Goal: Information Seeking & Learning: Learn about a topic

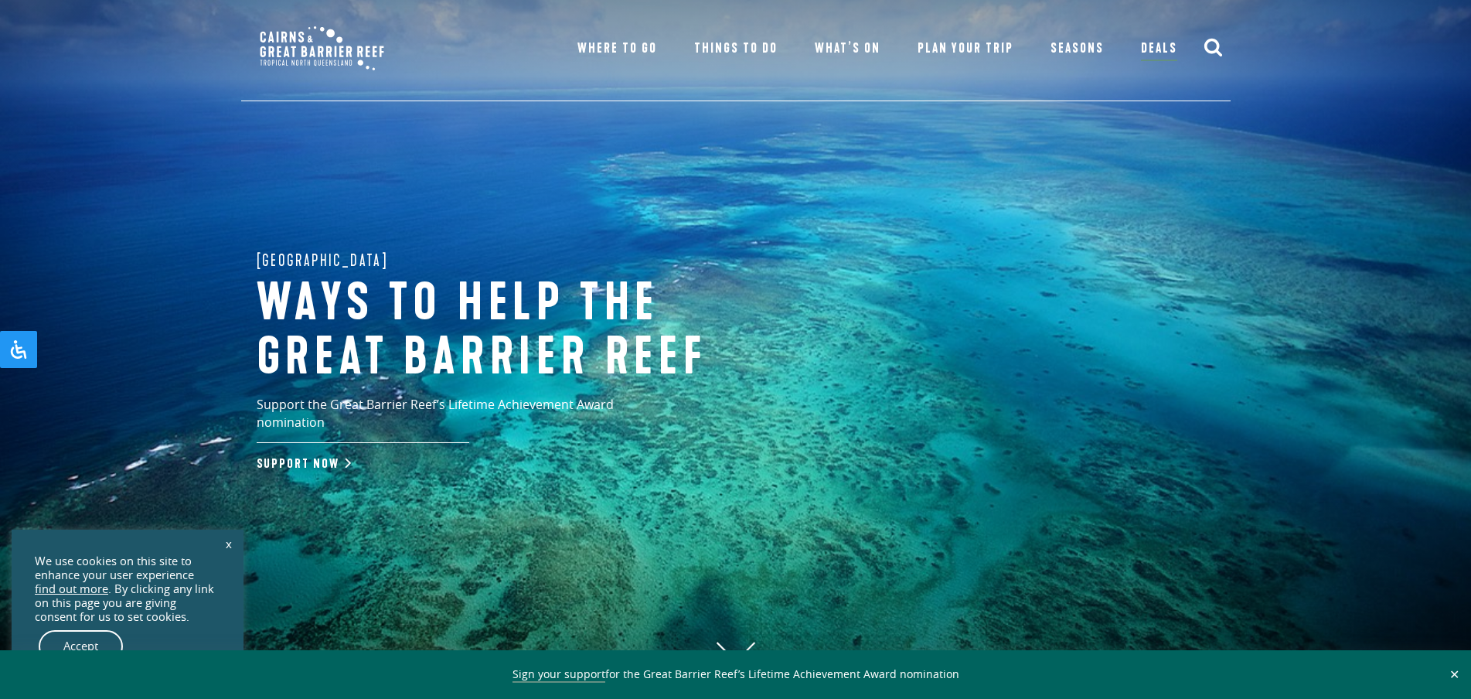
click at [231, 544] on link "x" at bounding box center [229, 544] width 22 height 34
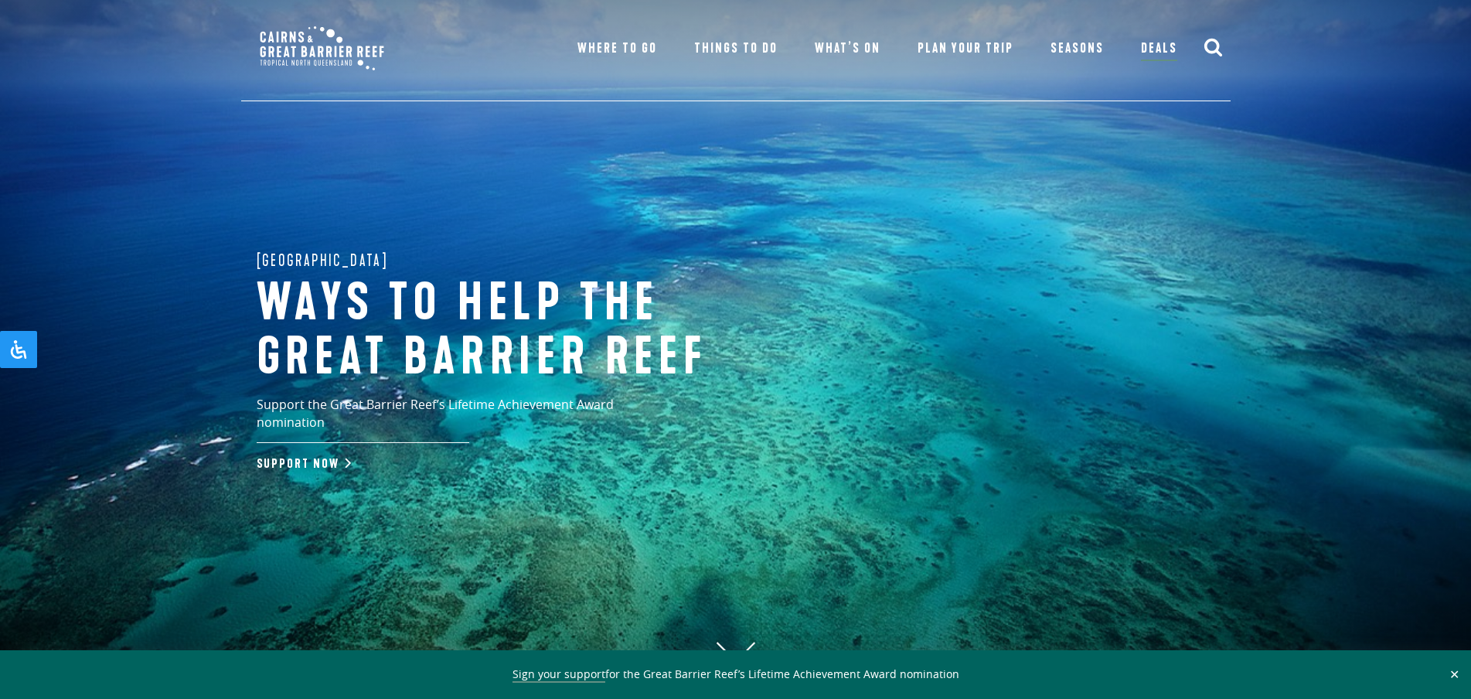
click at [1457, 669] on button "✕" at bounding box center [1455, 674] width 18 height 14
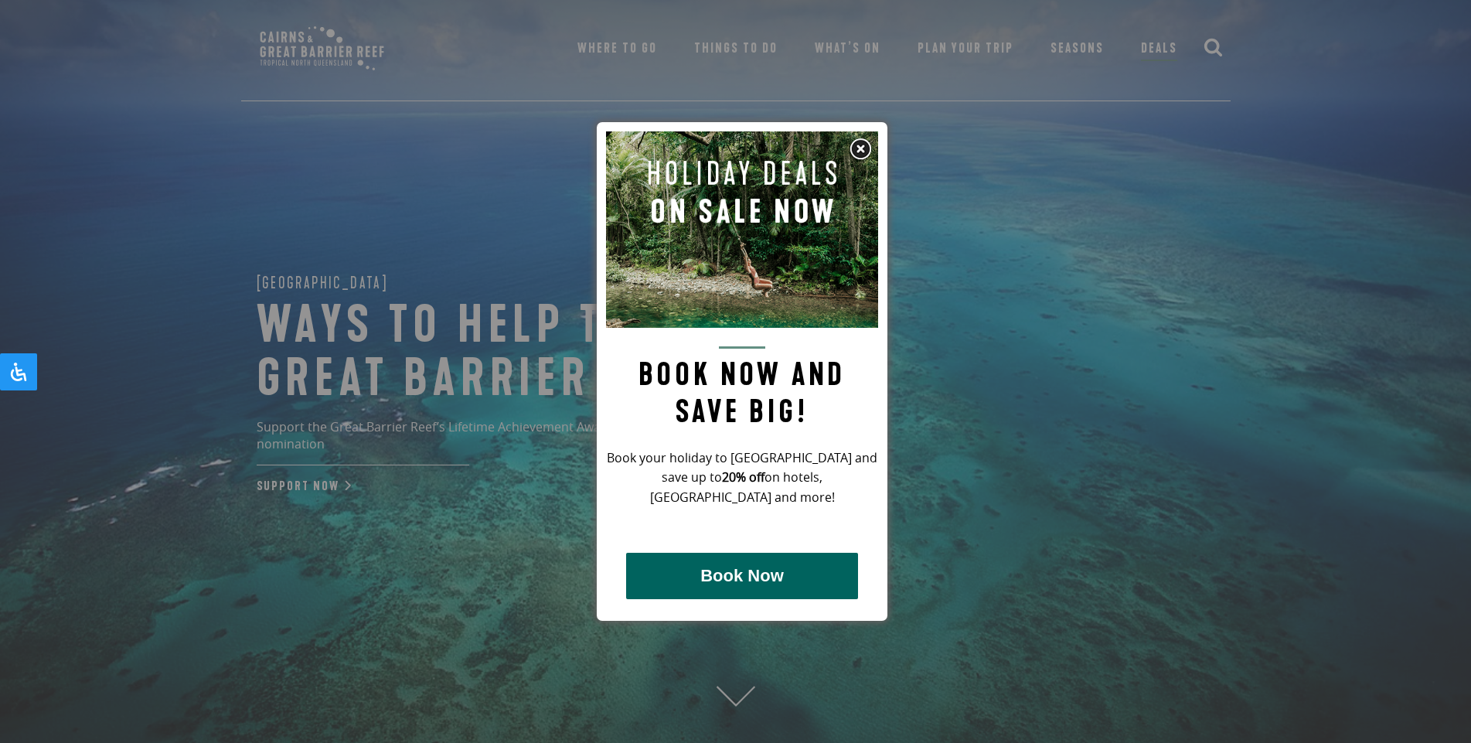
click at [857, 147] on img at bounding box center [860, 149] width 23 height 23
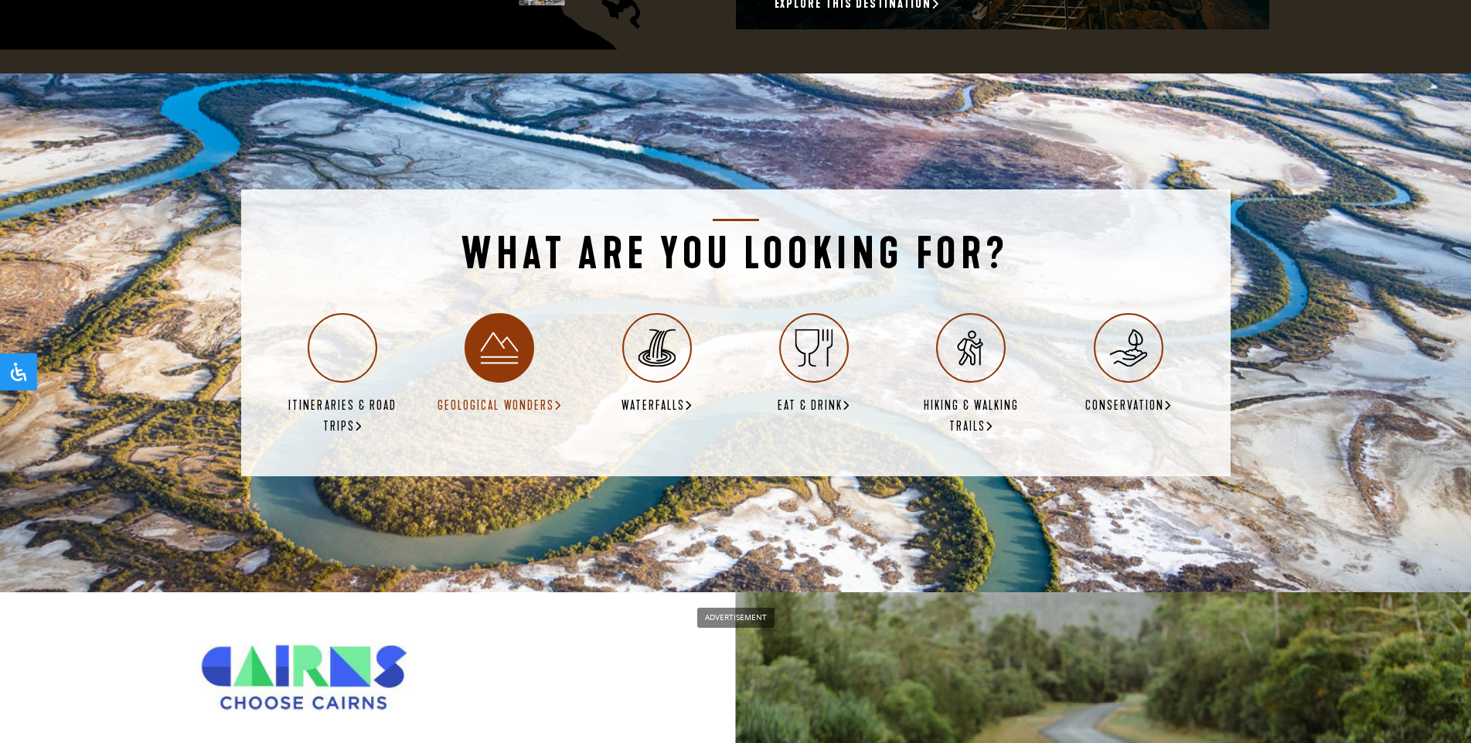
scroll to position [2706, 0]
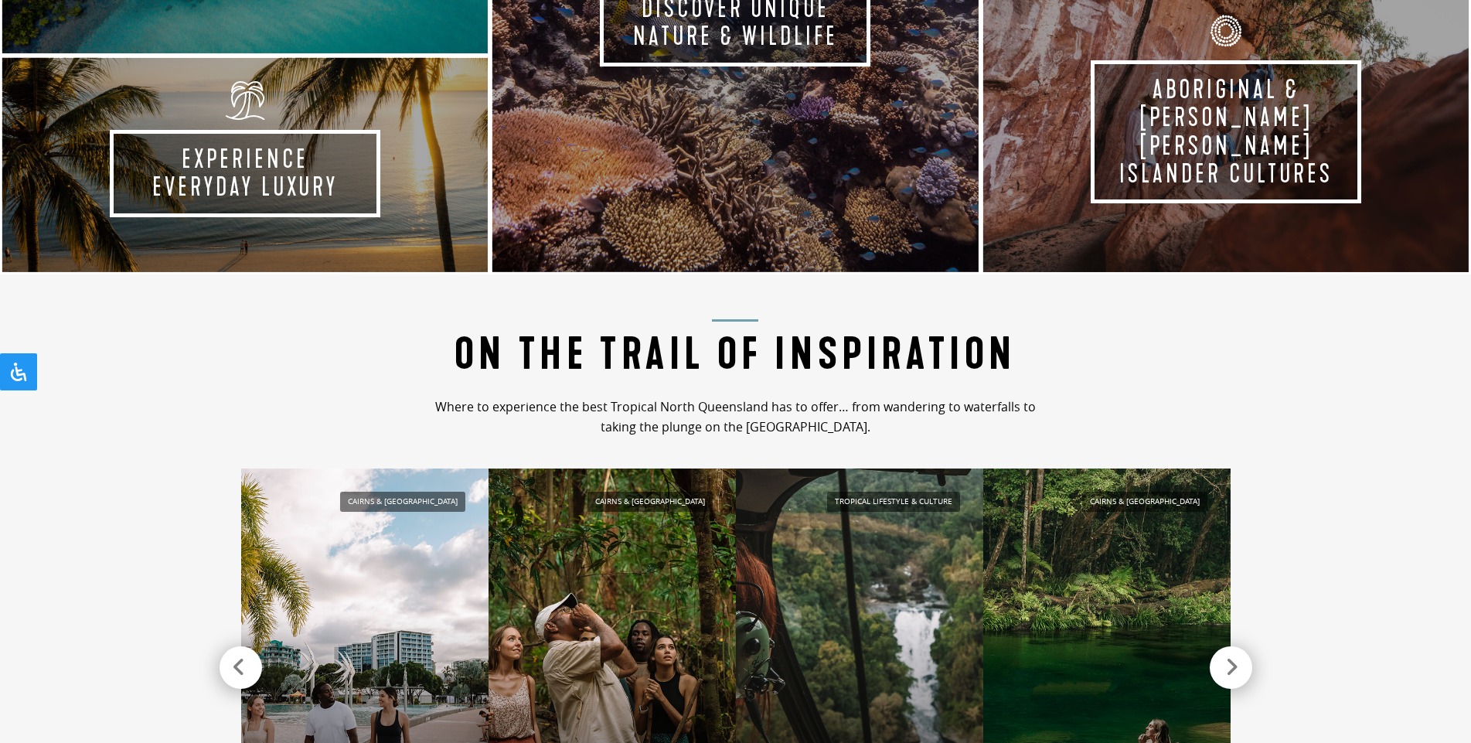
drag, startPoint x: 658, startPoint y: 451, endPoint x: 595, endPoint y: 335, distance: 131.8
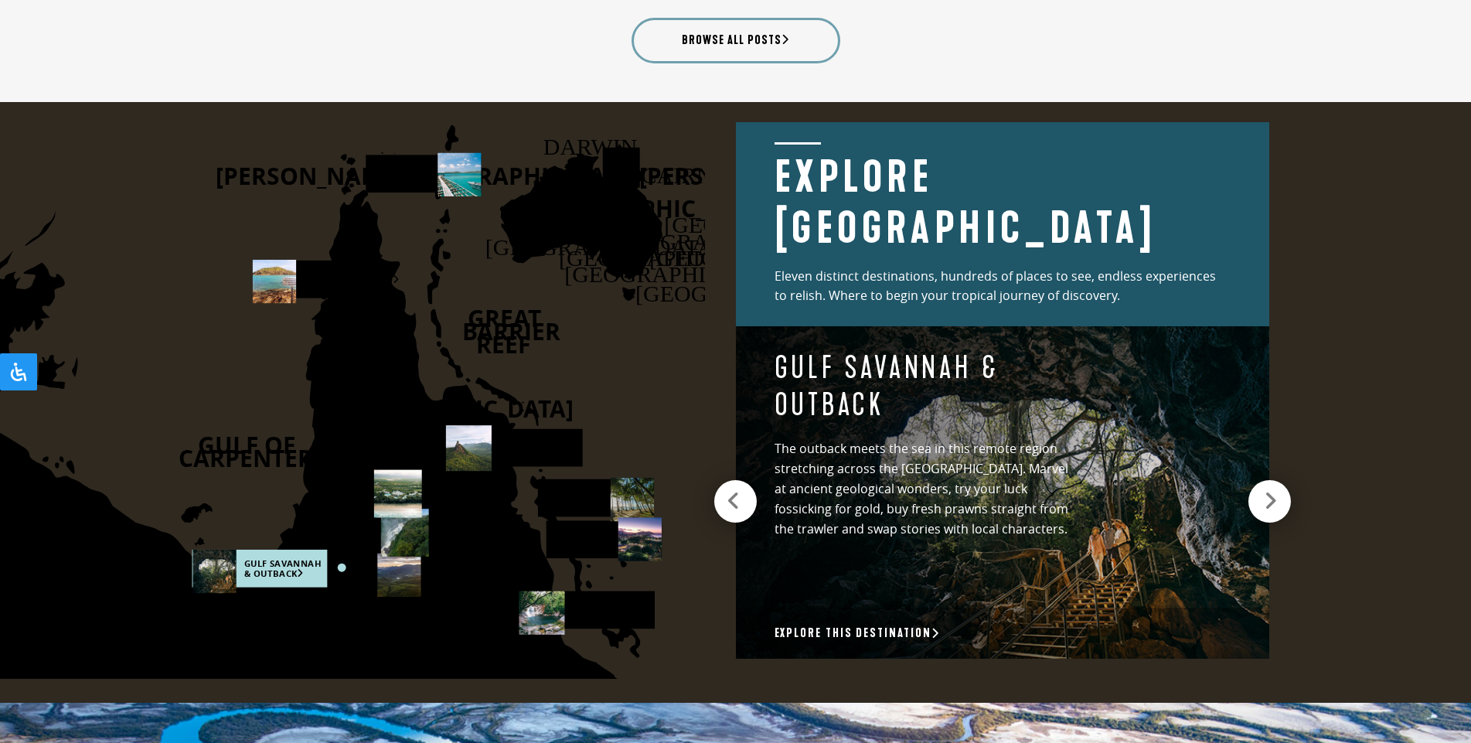
scroll to position [2087, 0]
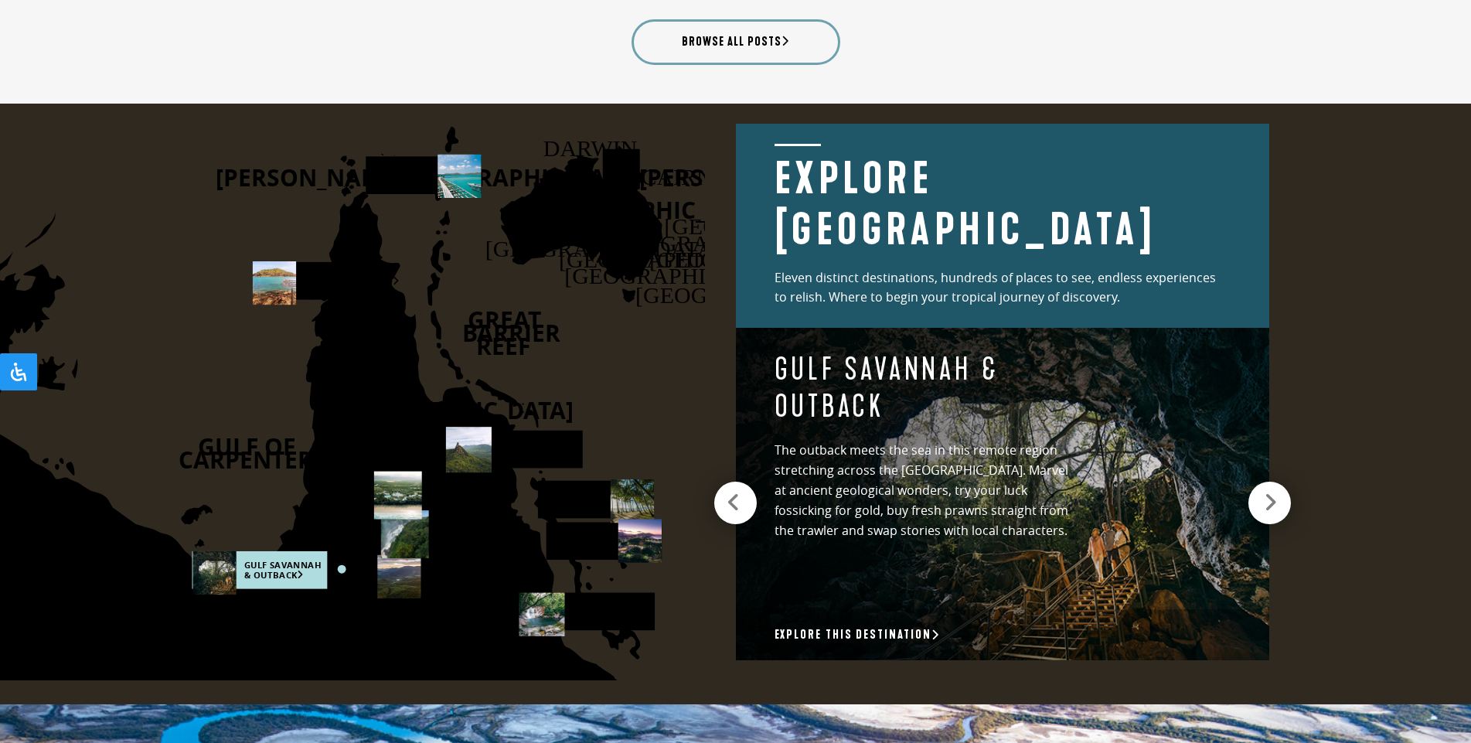
click at [1065, 406] on h4 "Gulf Savannah & Outback" at bounding box center [923, 388] width 296 height 74
click at [363, 599] on icon at bounding box center [291, 509] width 886 height 636
click at [274, 573] on rect at bounding box center [259, 569] width 135 height 38
drag, startPoint x: 336, startPoint y: 538, endPoint x: 336, endPoint y: 548, distance: 10.1
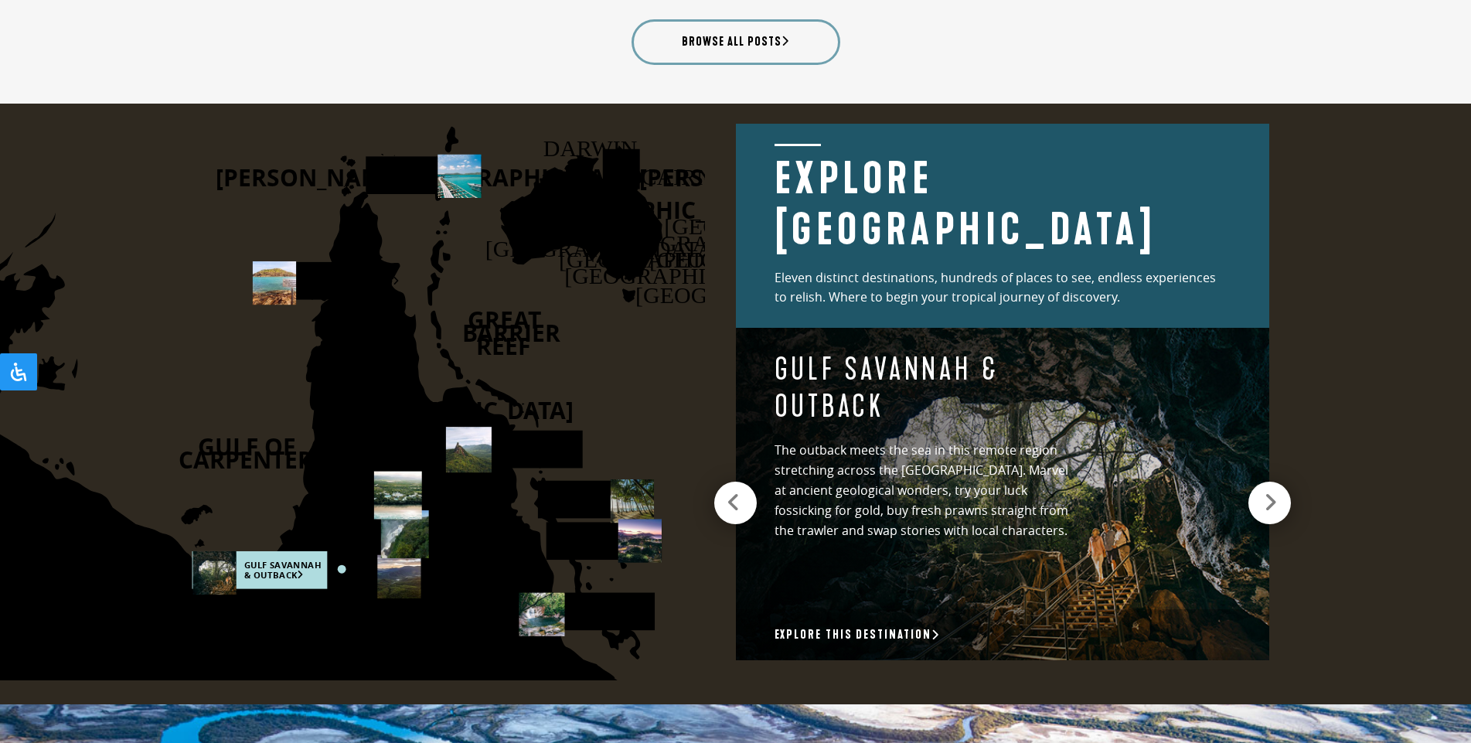
click at [339, 540] on icon at bounding box center [291, 509] width 886 height 636
click at [346, 625] on icon at bounding box center [291, 509] width 886 height 636
click at [332, 275] on rect at bounding box center [309, 280] width 115 height 38
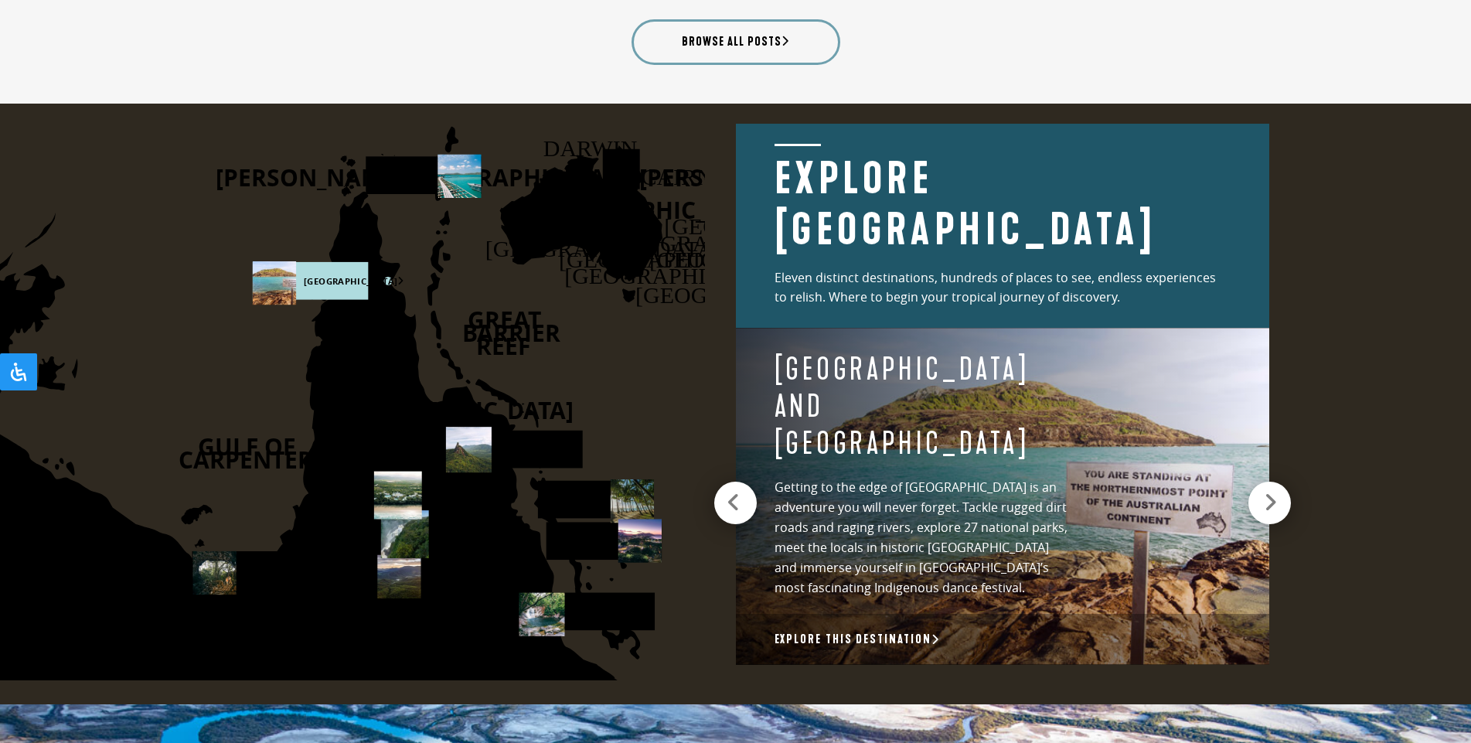
click at [330, 358] on icon at bounding box center [291, 509] width 886 height 636
click at [417, 171] on rect at bounding box center [423, 175] width 115 height 38
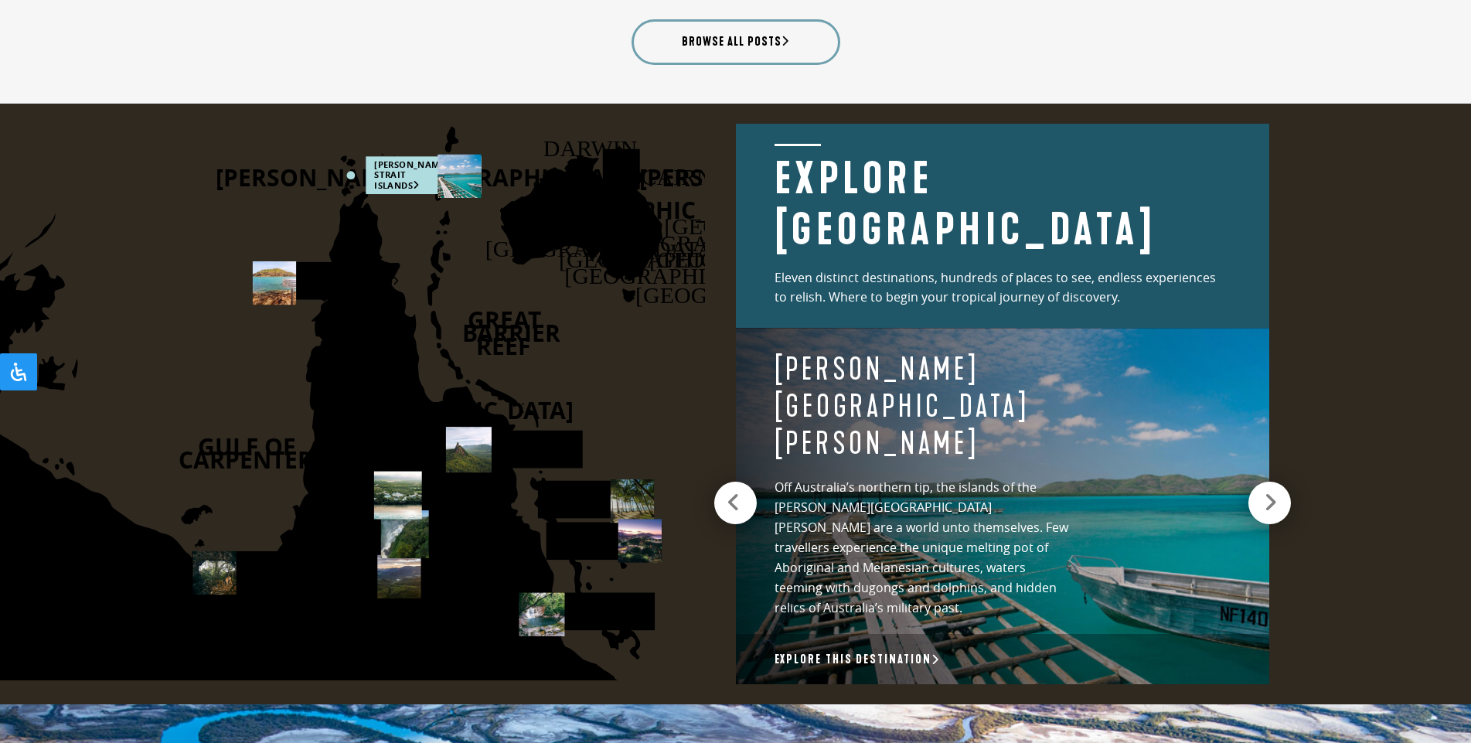
click at [594, 212] on text "[GEOGRAPHIC_DATA]" at bounding box center [653, 209] width 236 height 32
click at [605, 524] on rect at bounding box center [603, 541] width 115 height 38
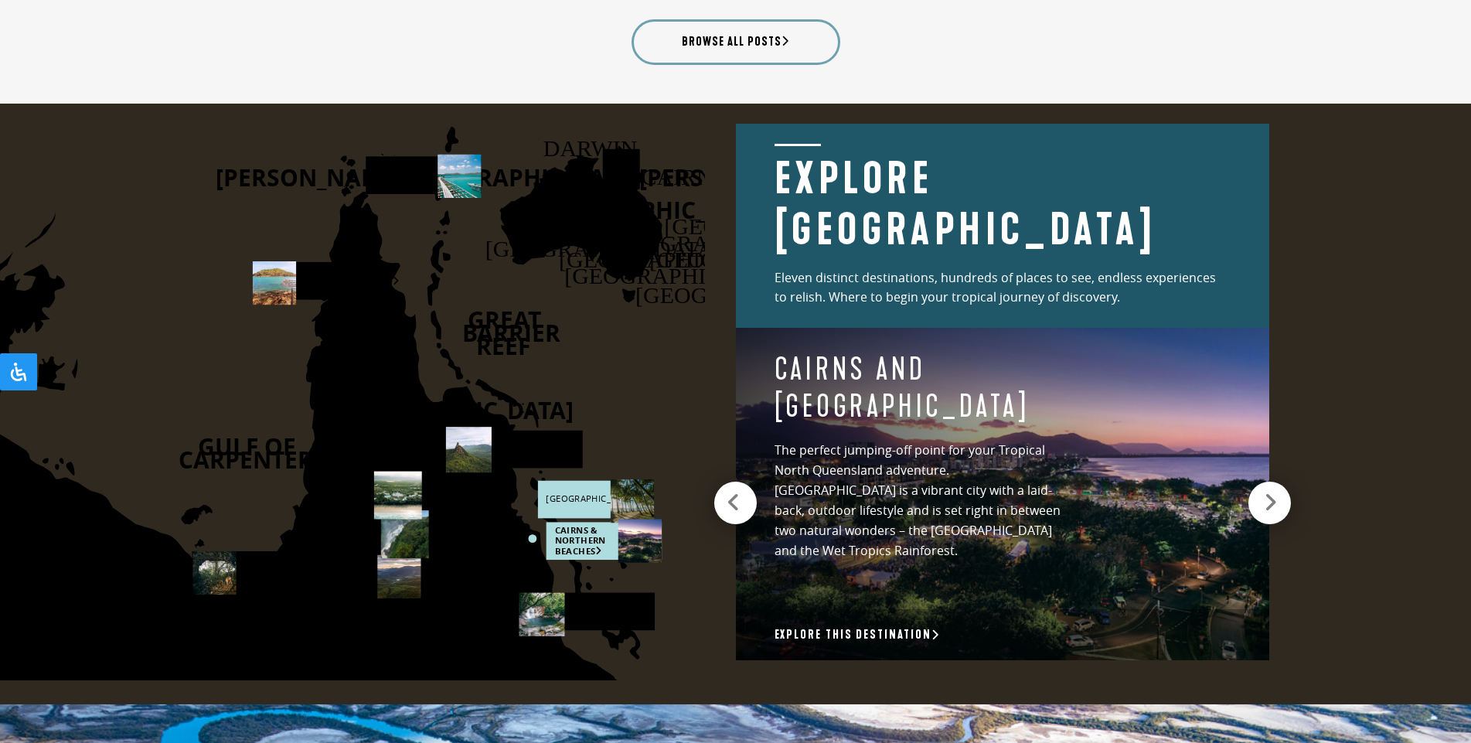
click at [598, 494] on rect at bounding box center [594, 499] width 115 height 38
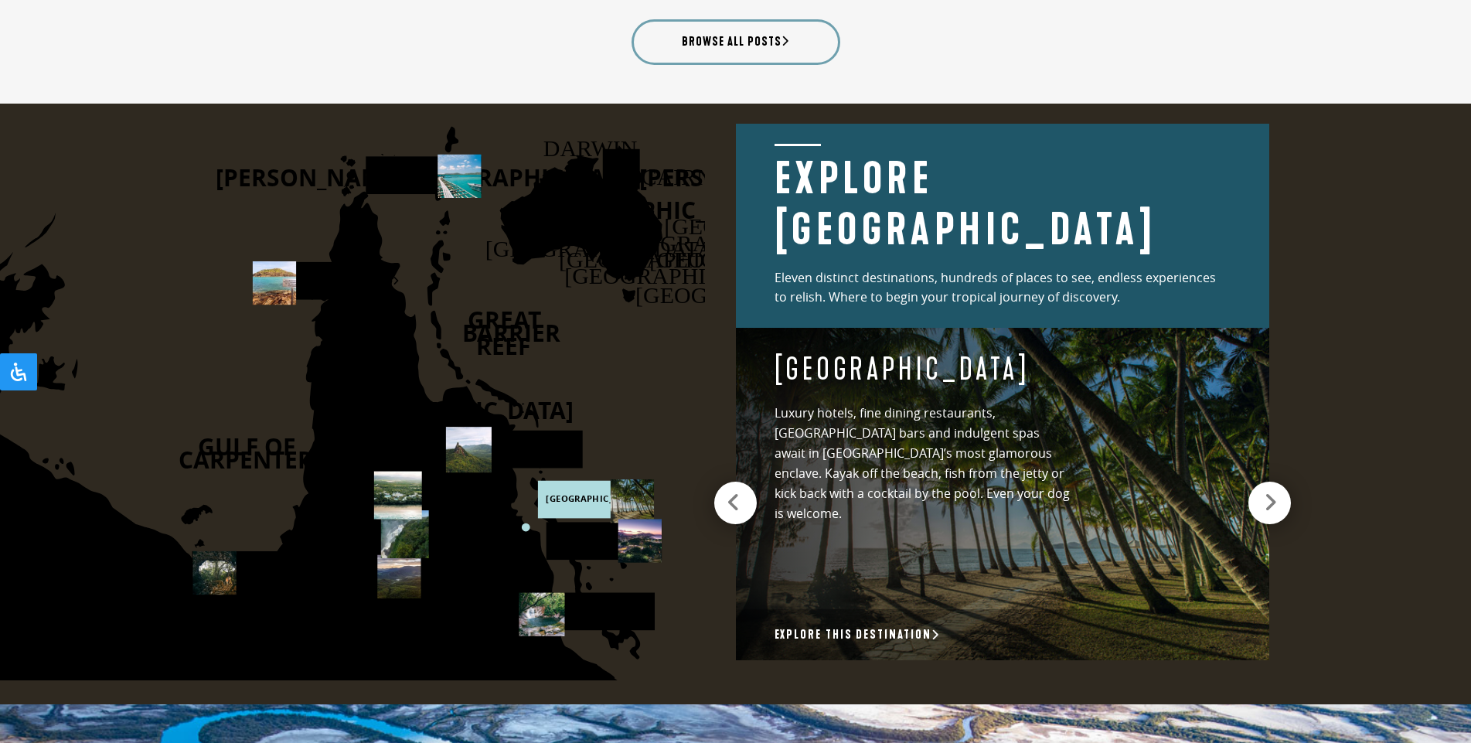
click at [593, 494] on rect at bounding box center [594, 499] width 115 height 38
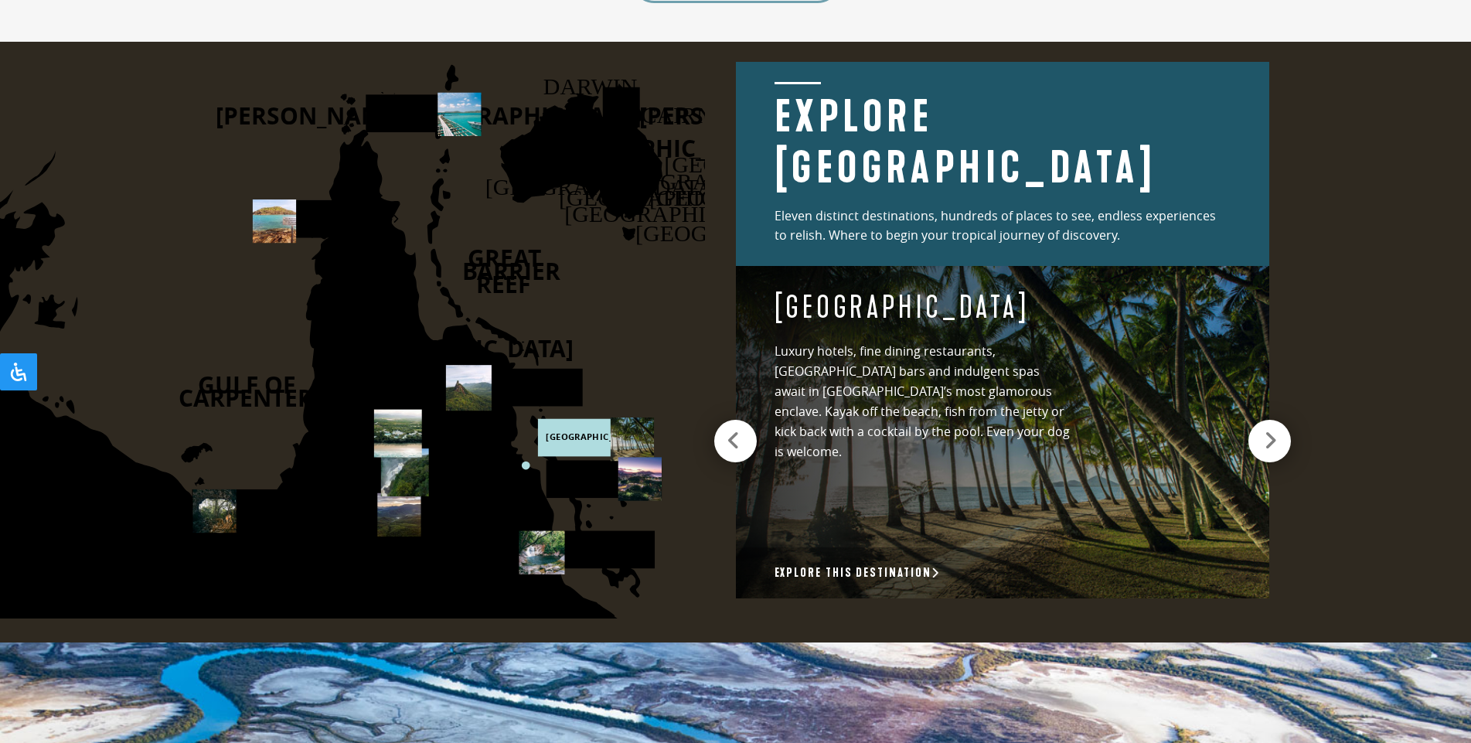
scroll to position [1701, 0]
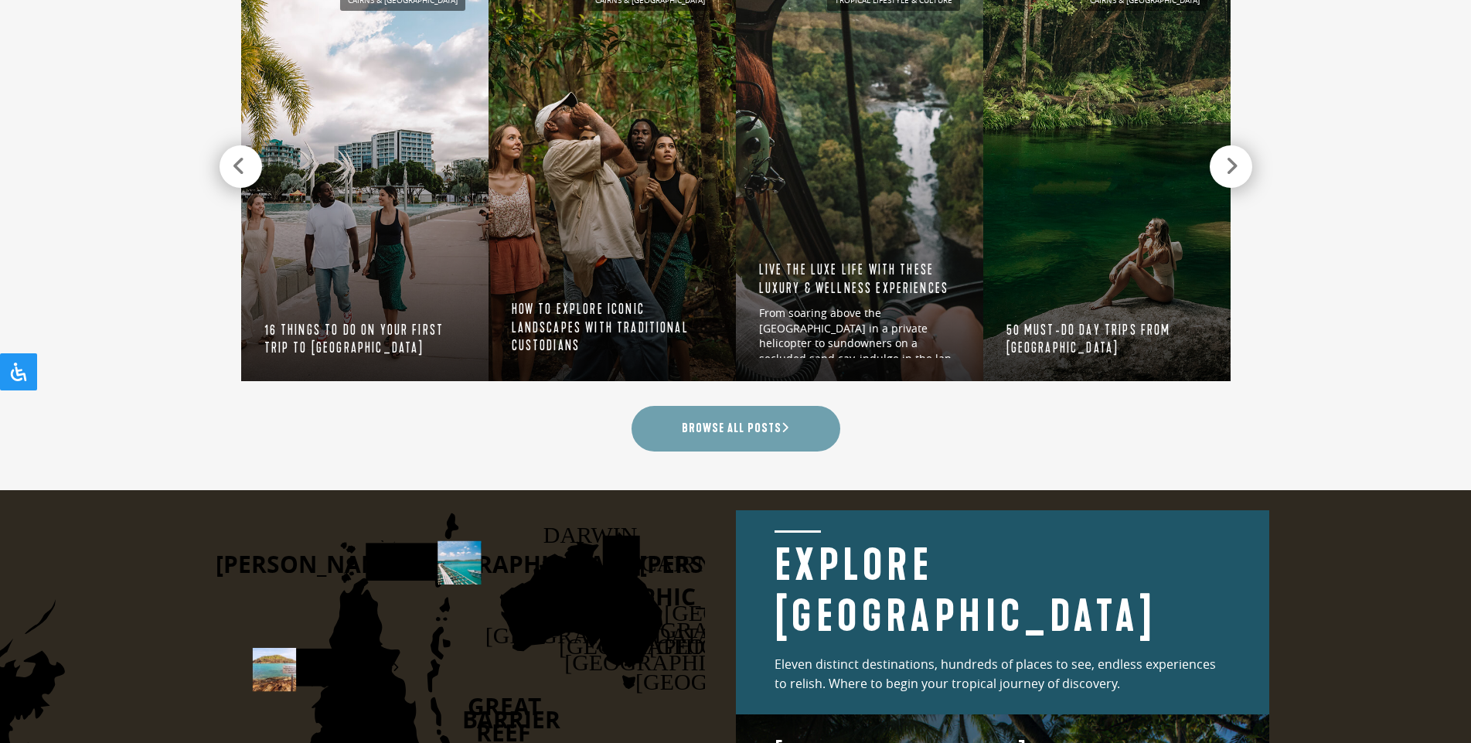
click at [717, 423] on link "Browse all posts" at bounding box center [736, 429] width 209 height 46
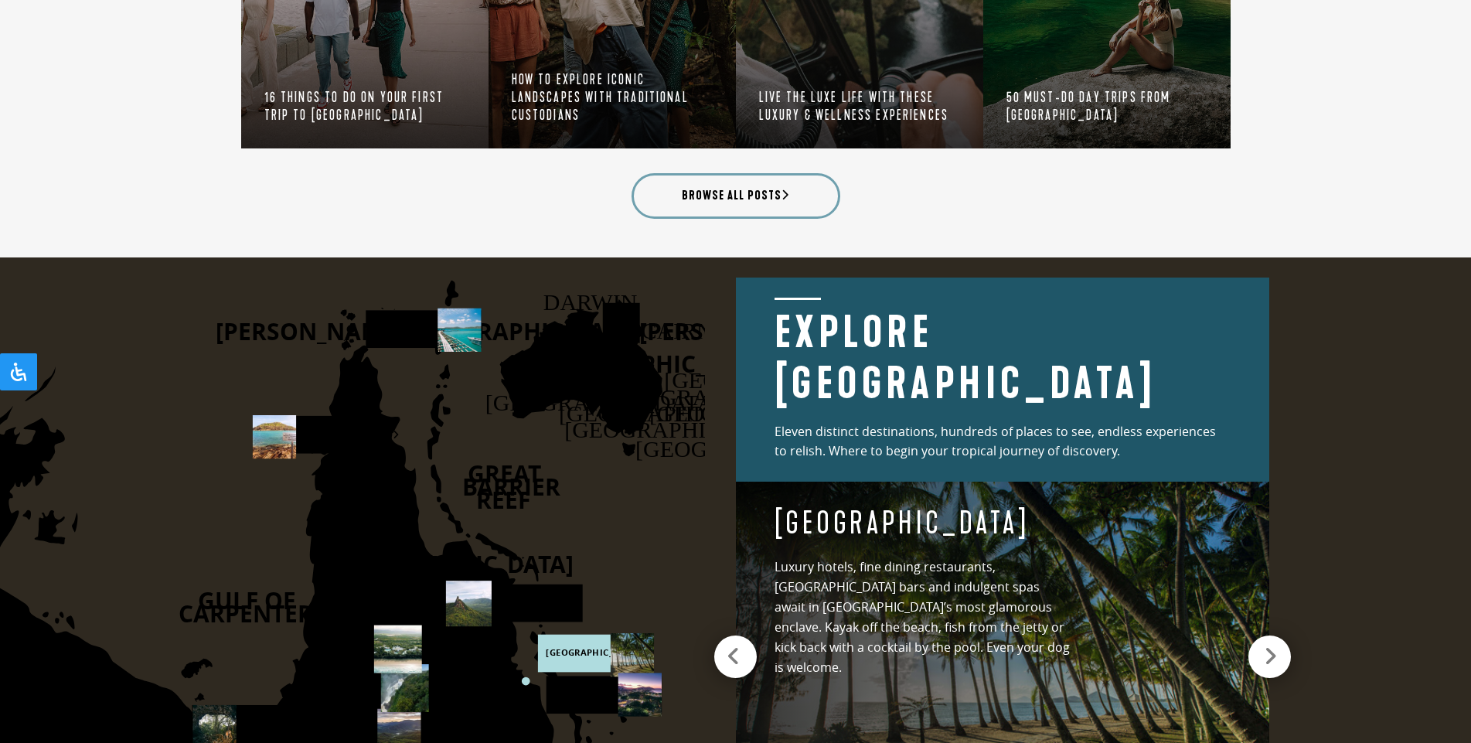
scroll to position [1994, 0]
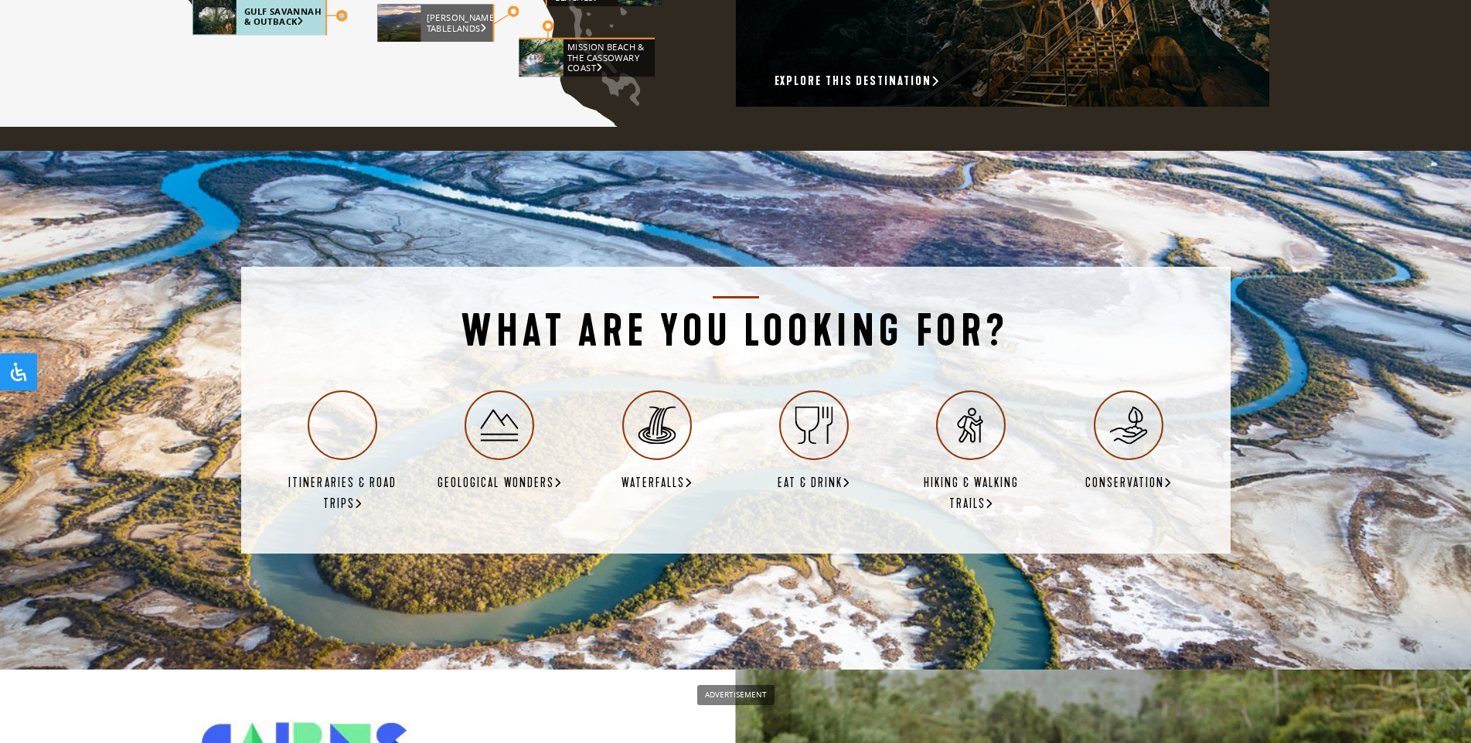
scroll to position [2643, 0]
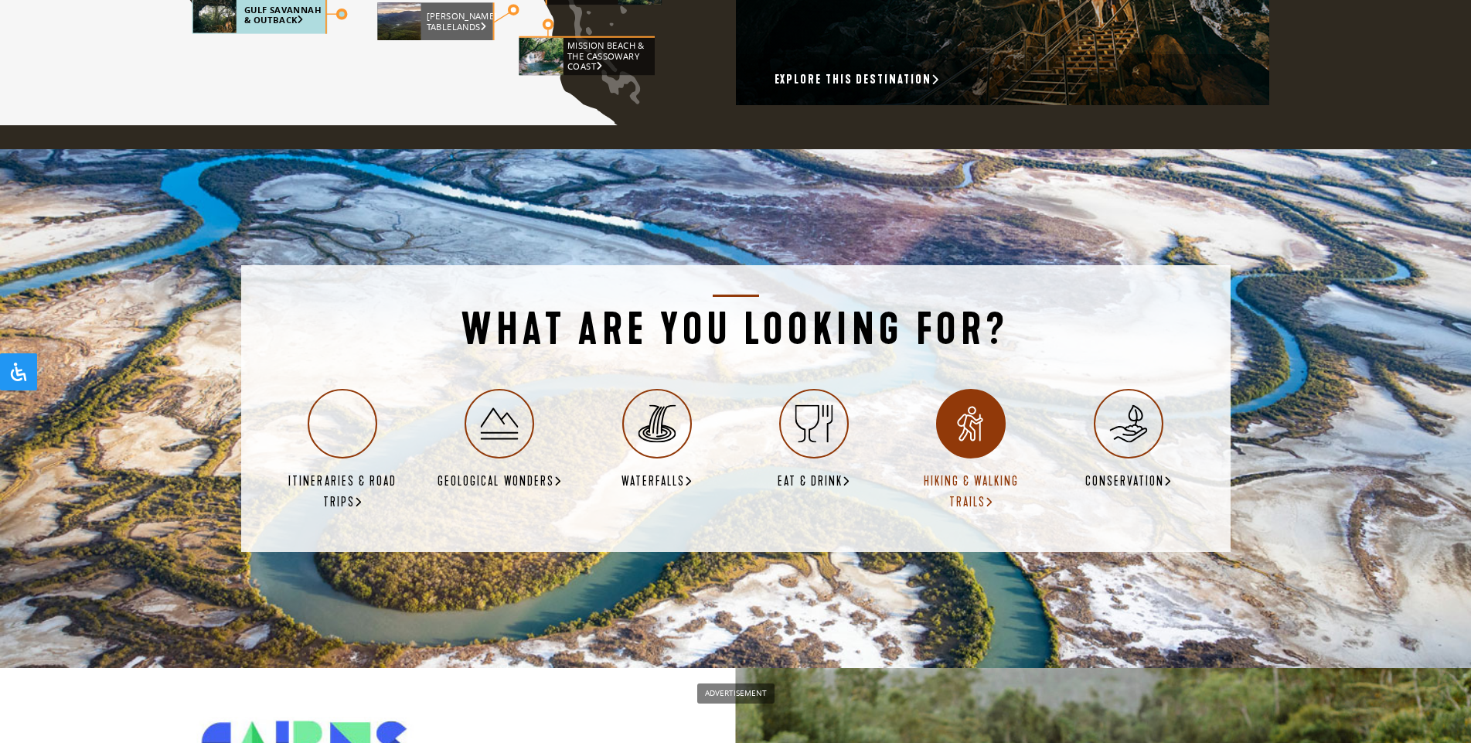
click at [999, 394] on div at bounding box center [971, 424] width 70 height 70
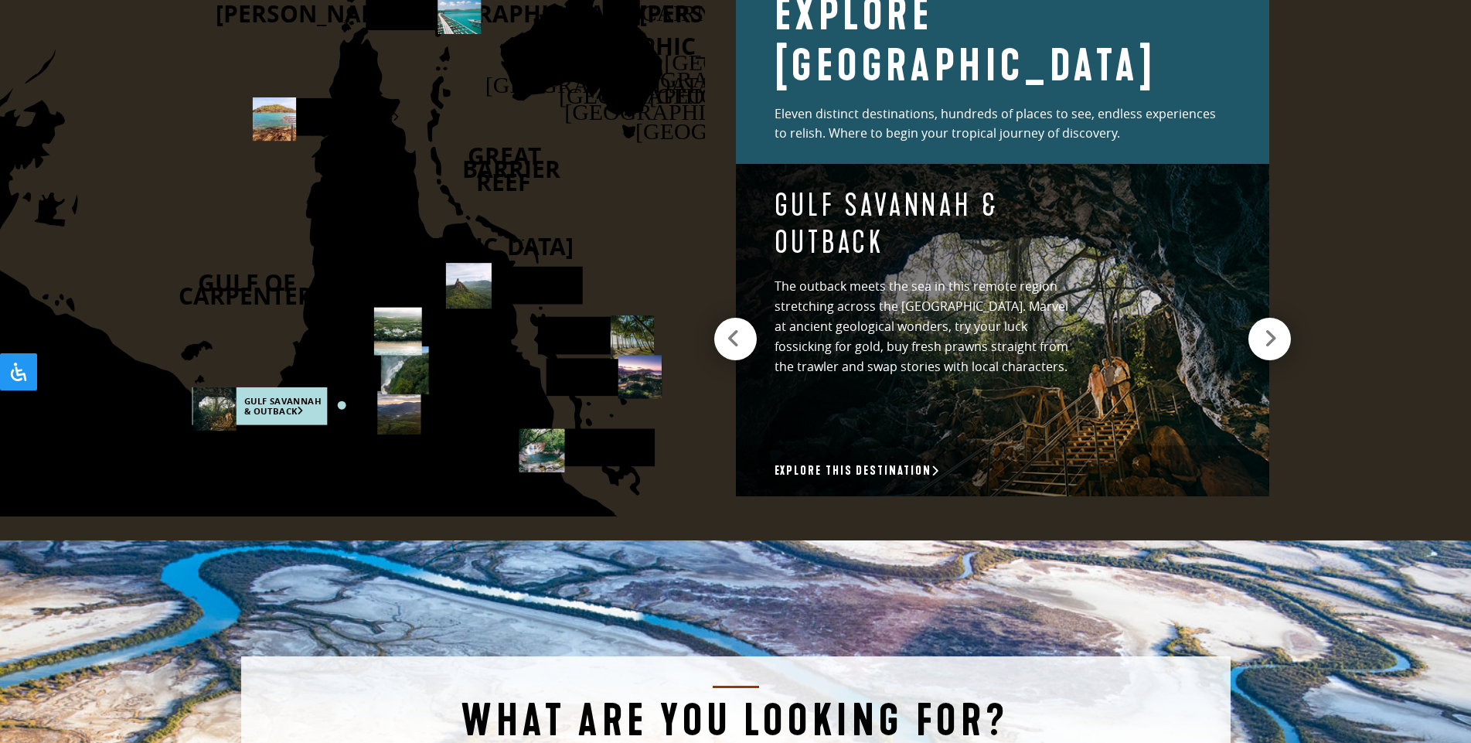
scroll to position [2333, 0]
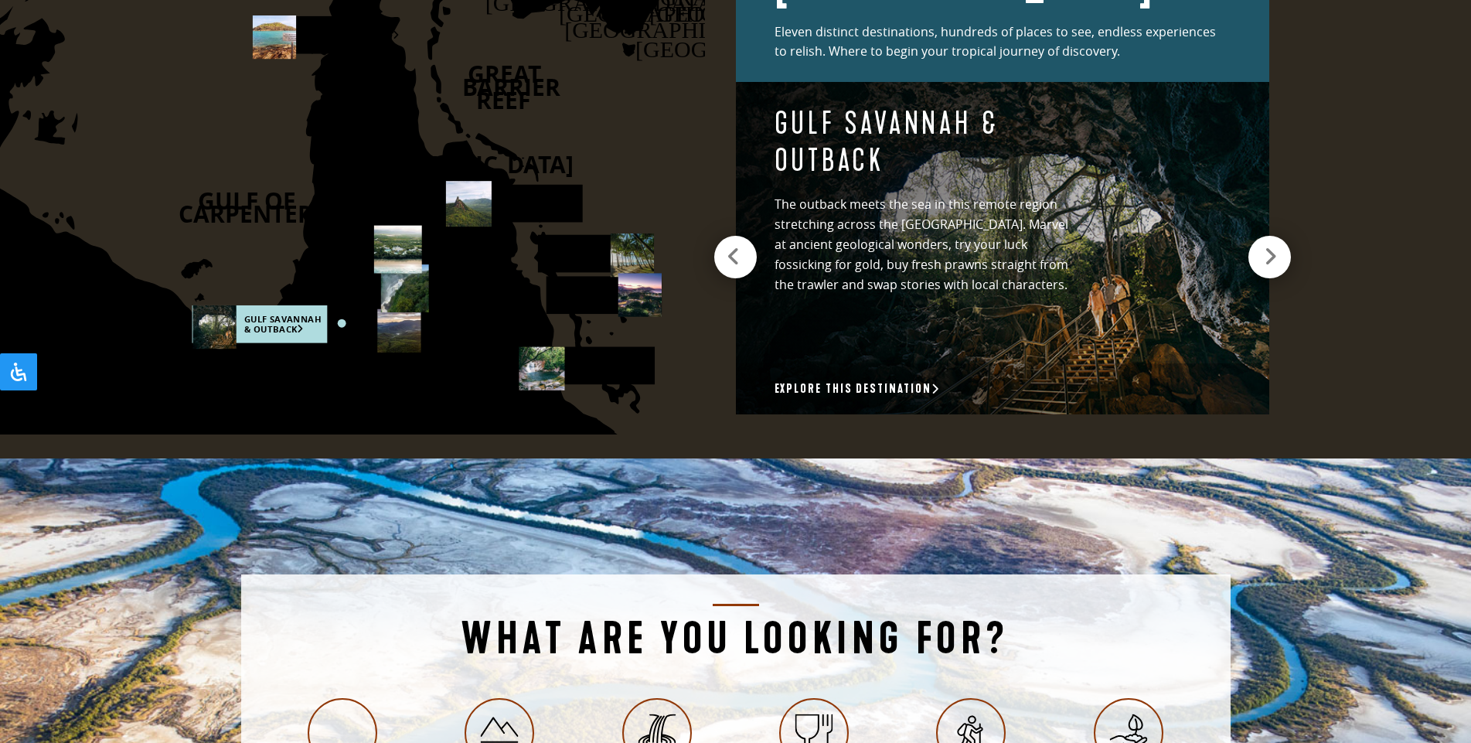
click at [319, 332] on rect at bounding box center [259, 324] width 135 height 38
click at [299, 332] on rect at bounding box center [259, 324] width 135 height 38
click at [340, 327] on circle at bounding box center [341, 323] width 9 height 9
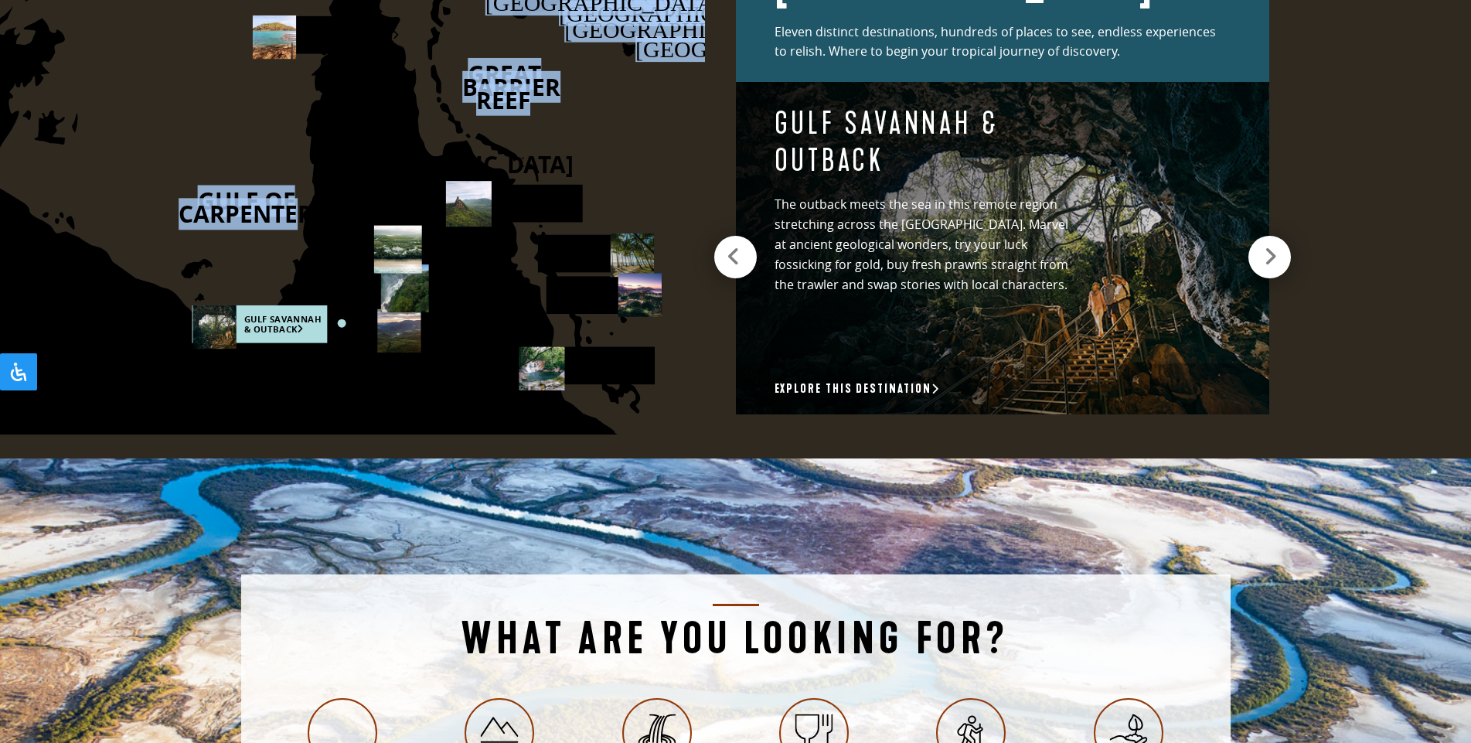
drag, startPoint x: 349, startPoint y: 368, endPoint x: 257, endPoint y: 263, distance: 140.2
click at [257, 263] on icon "DARWIN CAIRNS BRISBANE SYDNEY CANBERRA AUSTRALIA HOBART MELBOURNE ADELAIDE PERT…" at bounding box center [279, 146] width 852 height 577
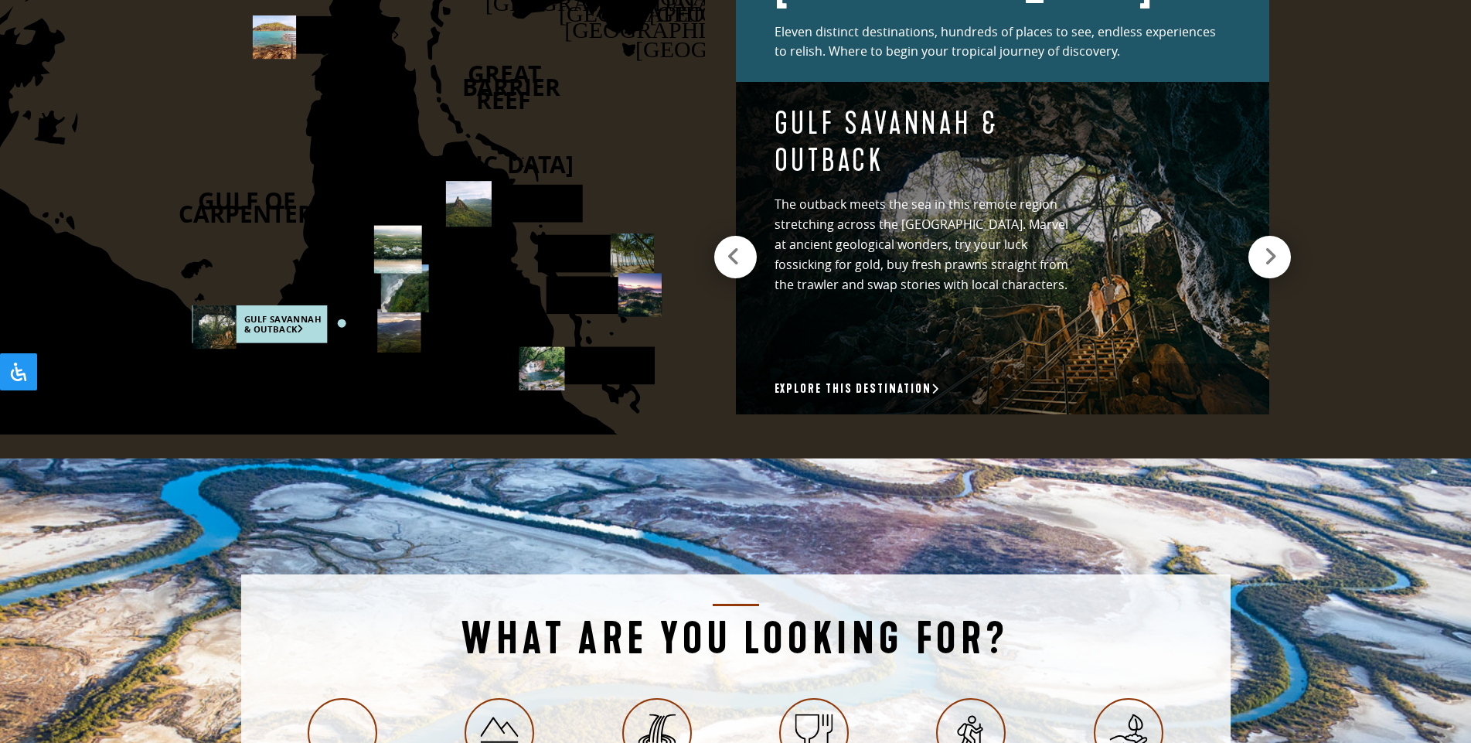
click at [285, 279] on icon "DARWIN CAIRNS BRISBANE SYDNEY CANBERRA AUSTRALIA HOBART MELBOURNE ADELAIDE PERT…" at bounding box center [279, 146] width 852 height 577
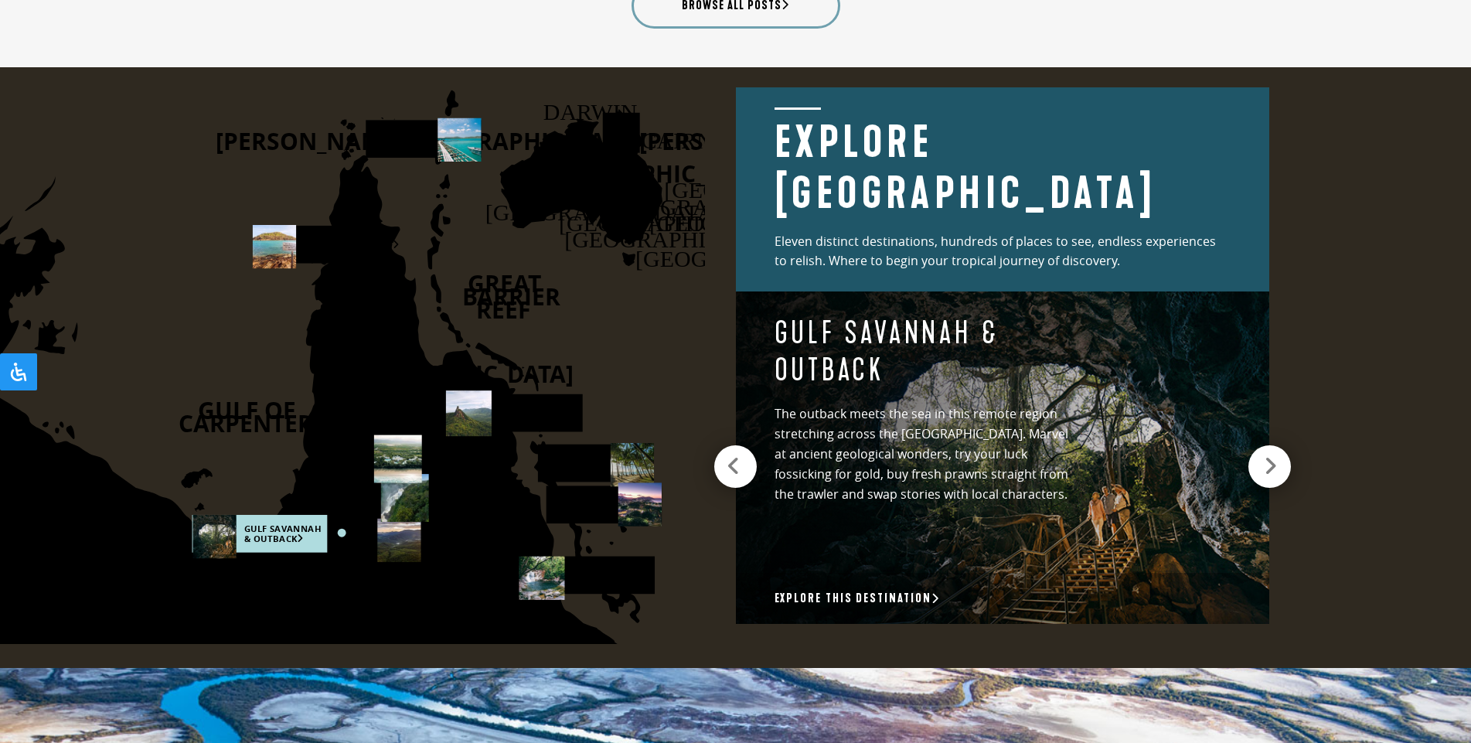
scroll to position [1869, 0]
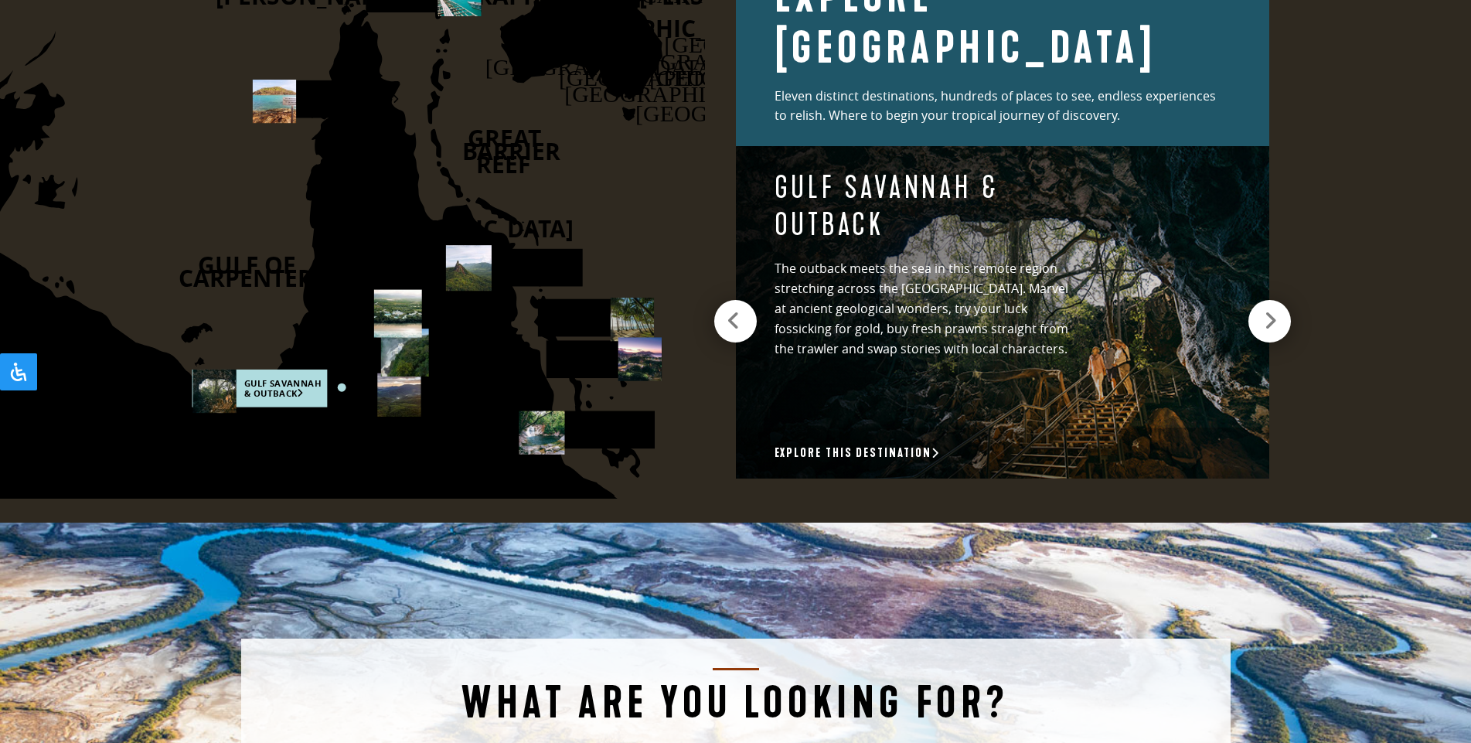
scroll to position [2256, 0]
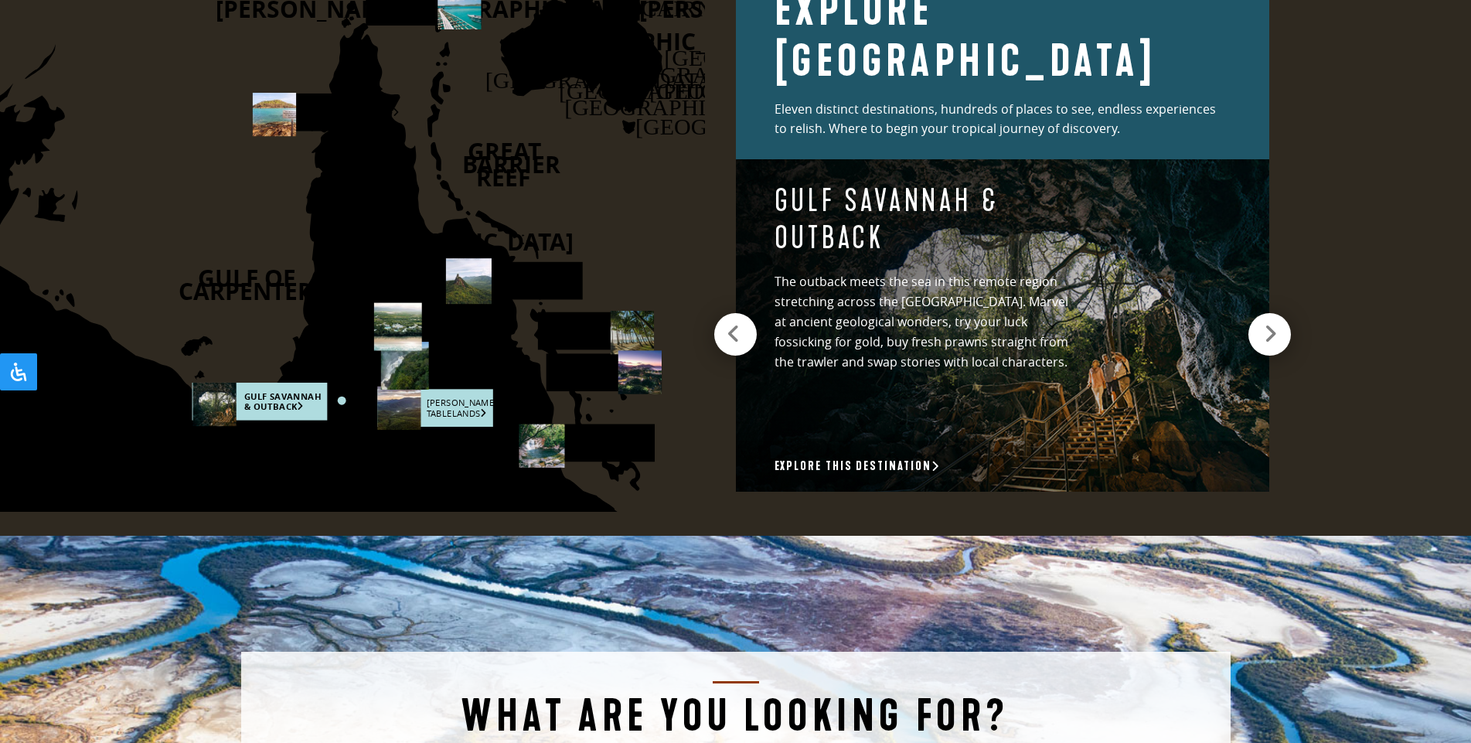
click at [421, 407] on rect at bounding box center [434, 408] width 115 height 38
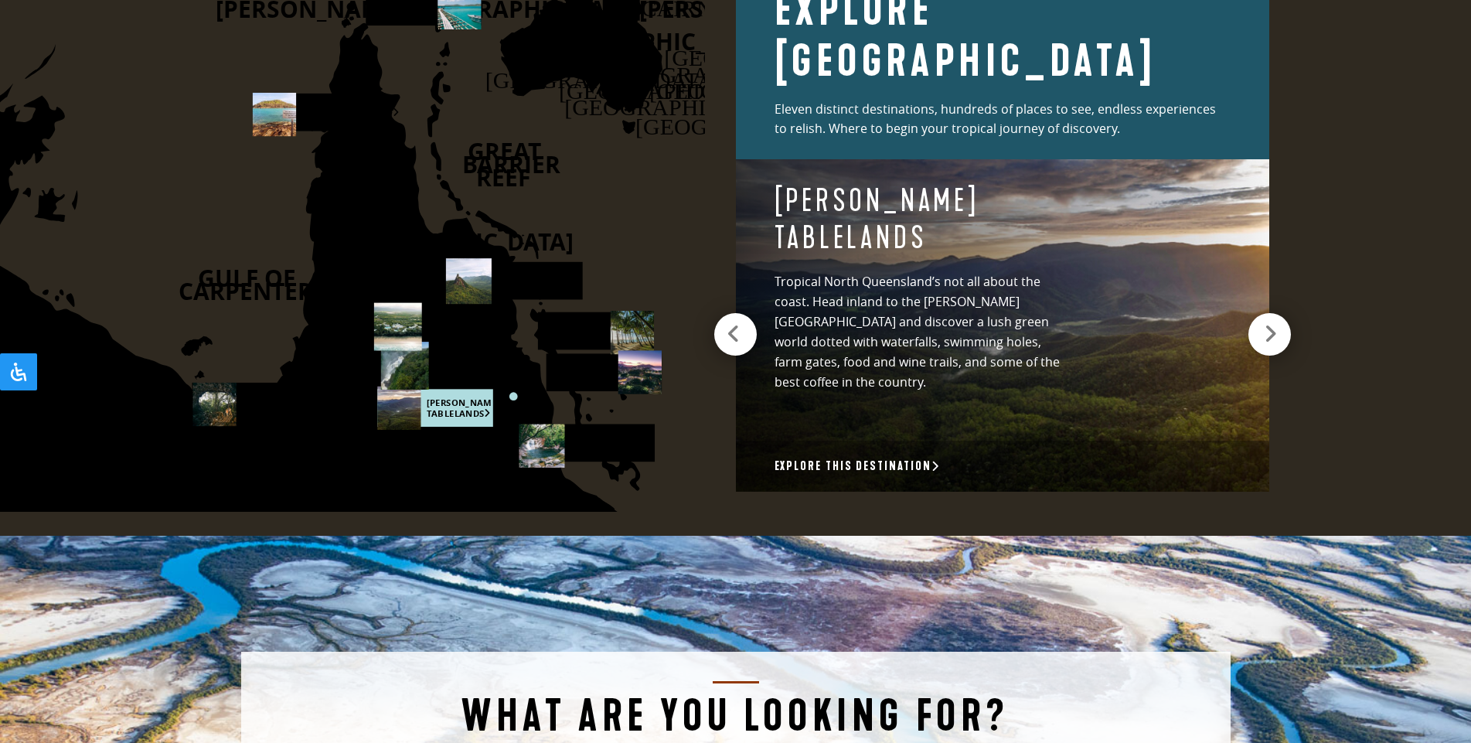
click at [561, 437] on use at bounding box center [542, 445] width 46 height 43
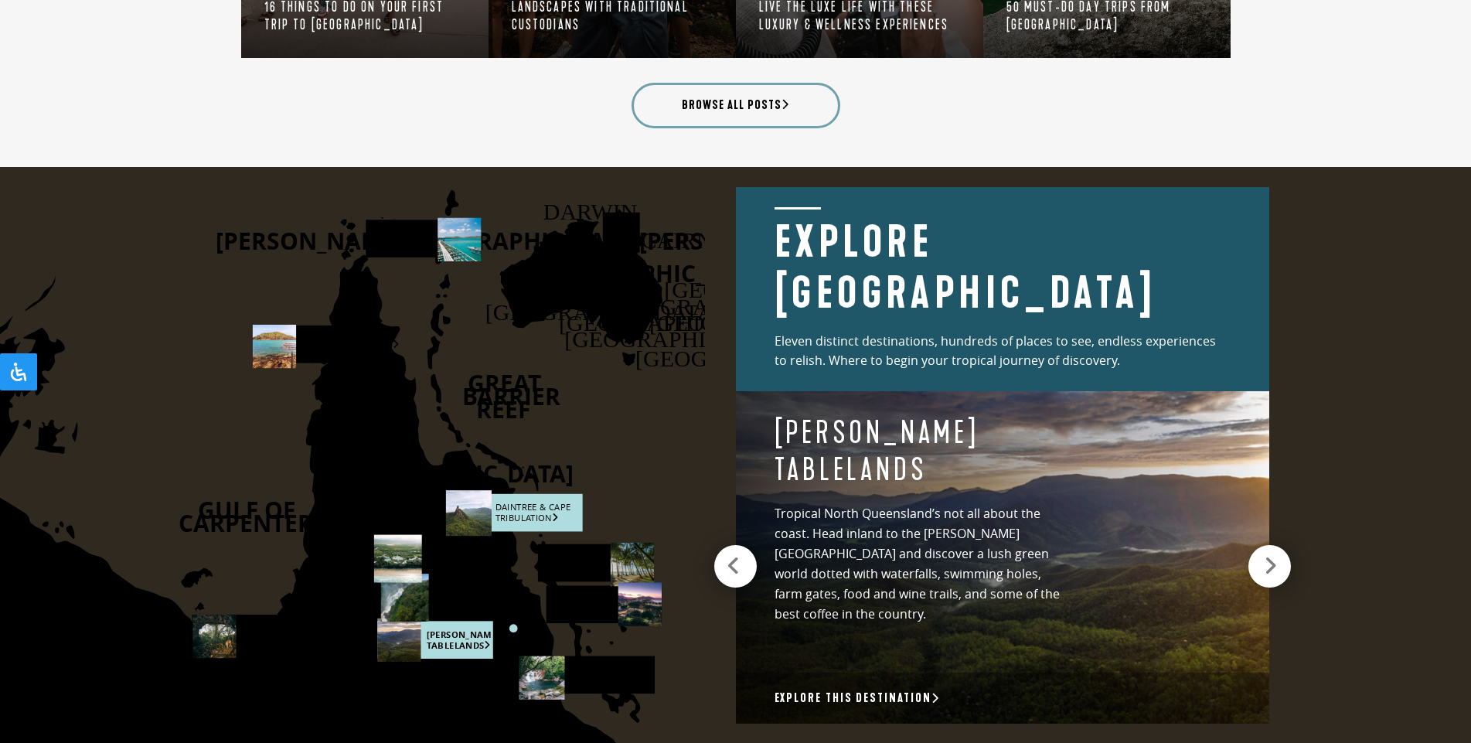
click at [540, 509] on rect at bounding box center [515, 512] width 136 height 38
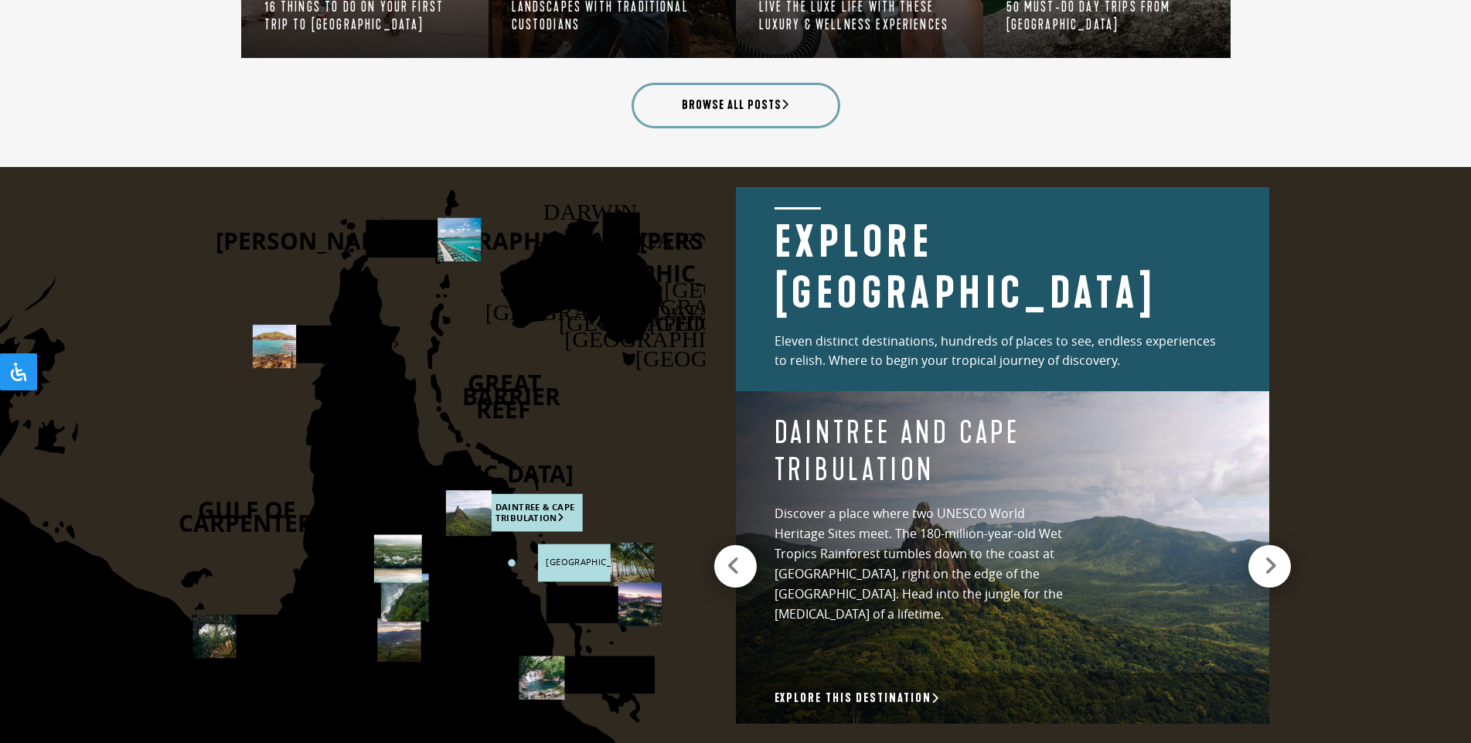
click at [591, 561] on rect at bounding box center [594, 563] width 115 height 38
click at [736, 567] on div at bounding box center [733, 566] width 43 height 43
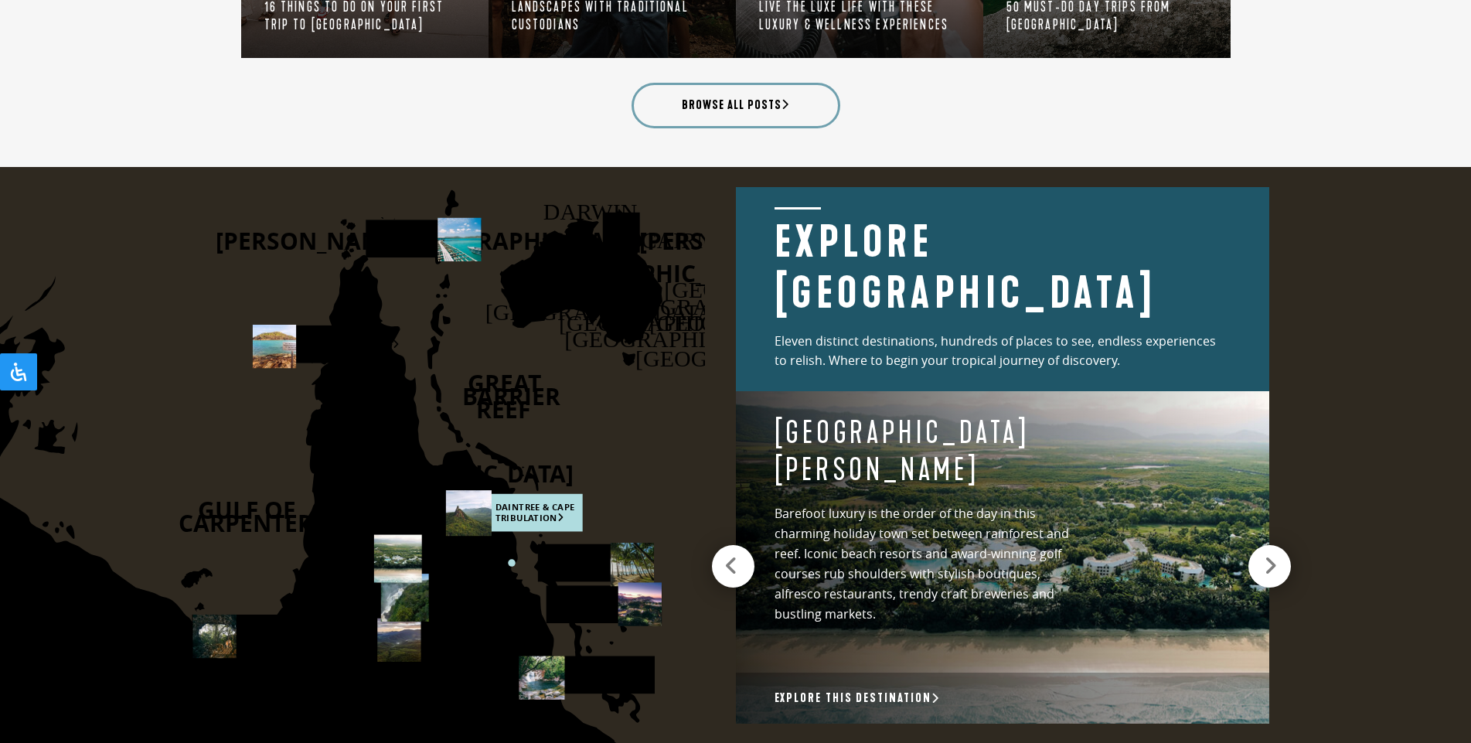
click at [736, 567] on div at bounding box center [733, 566] width 43 height 43
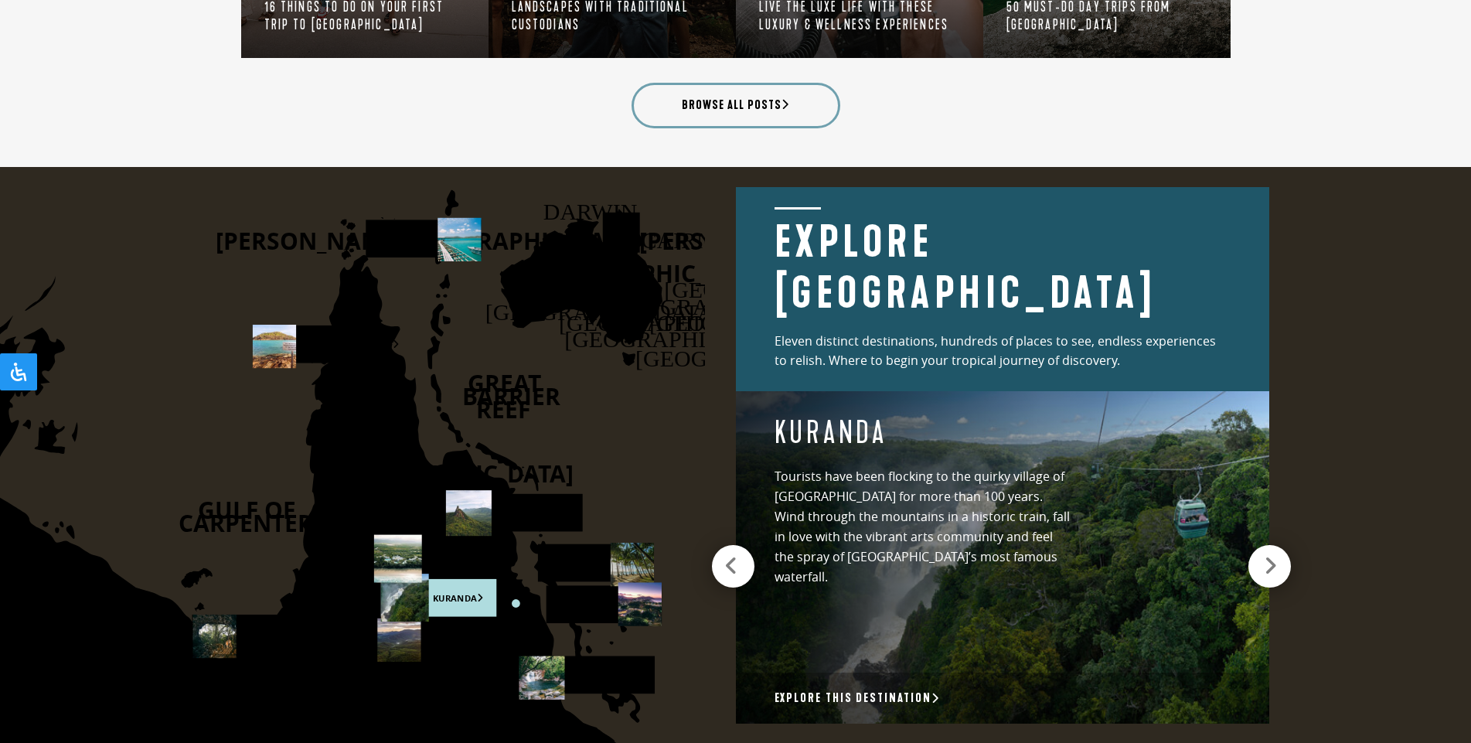
click at [724, 557] on div at bounding box center [733, 566] width 43 height 43
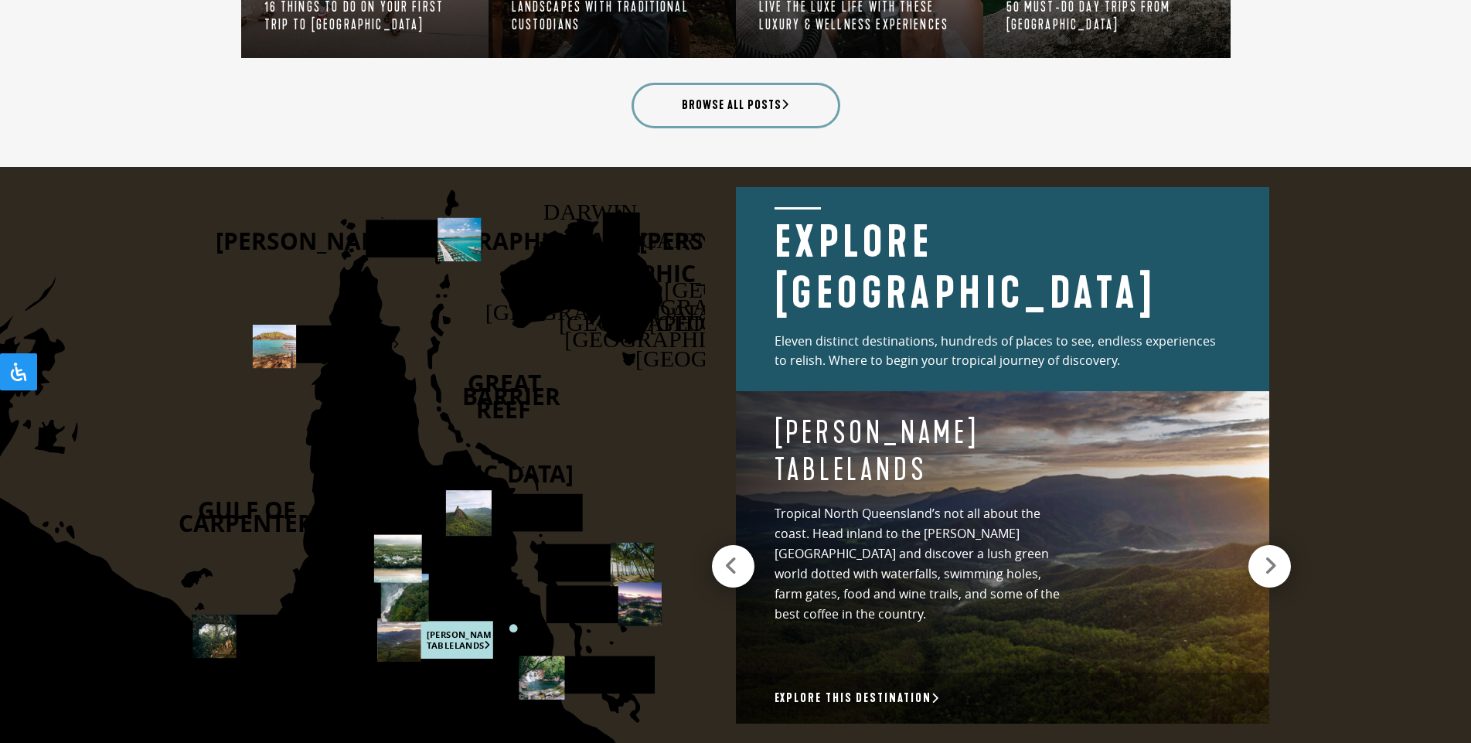
click at [724, 557] on icon at bounding box center [731, 566] width 14 height 22
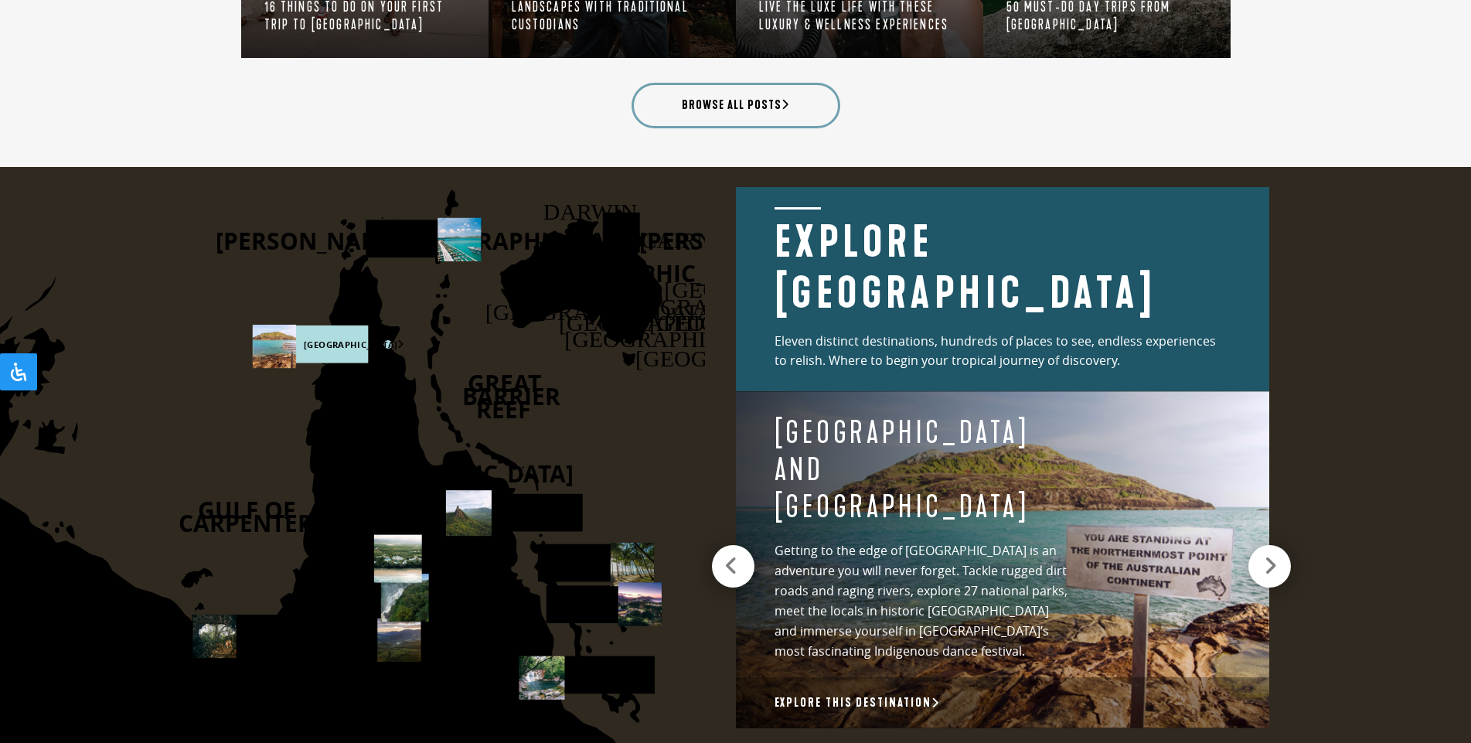
click at [724, 557] on icon at bounding box center [731, 566] width 14 height 22
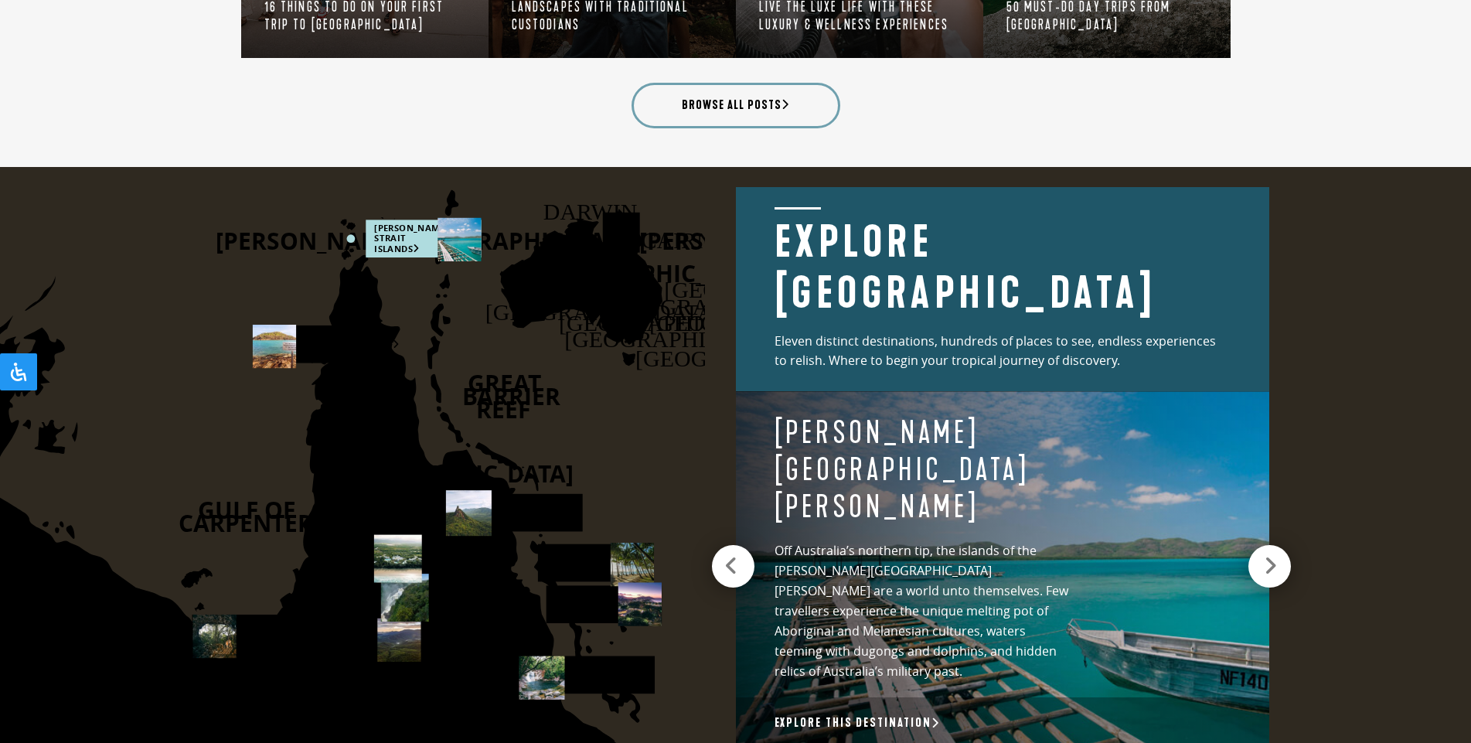
click at [724, 557] on icon at bounding box center [731, 566] width 14 height 22
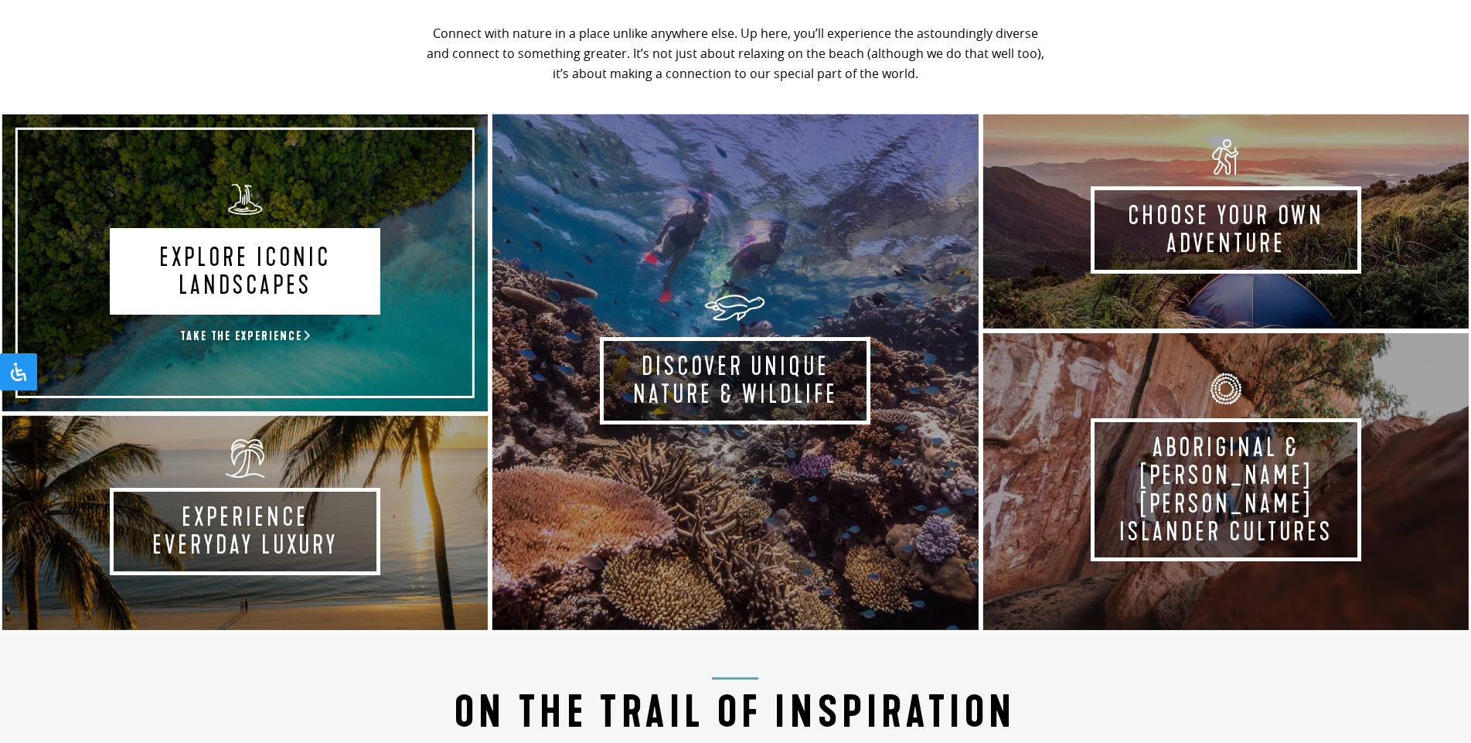
scroll to position [787, 0]
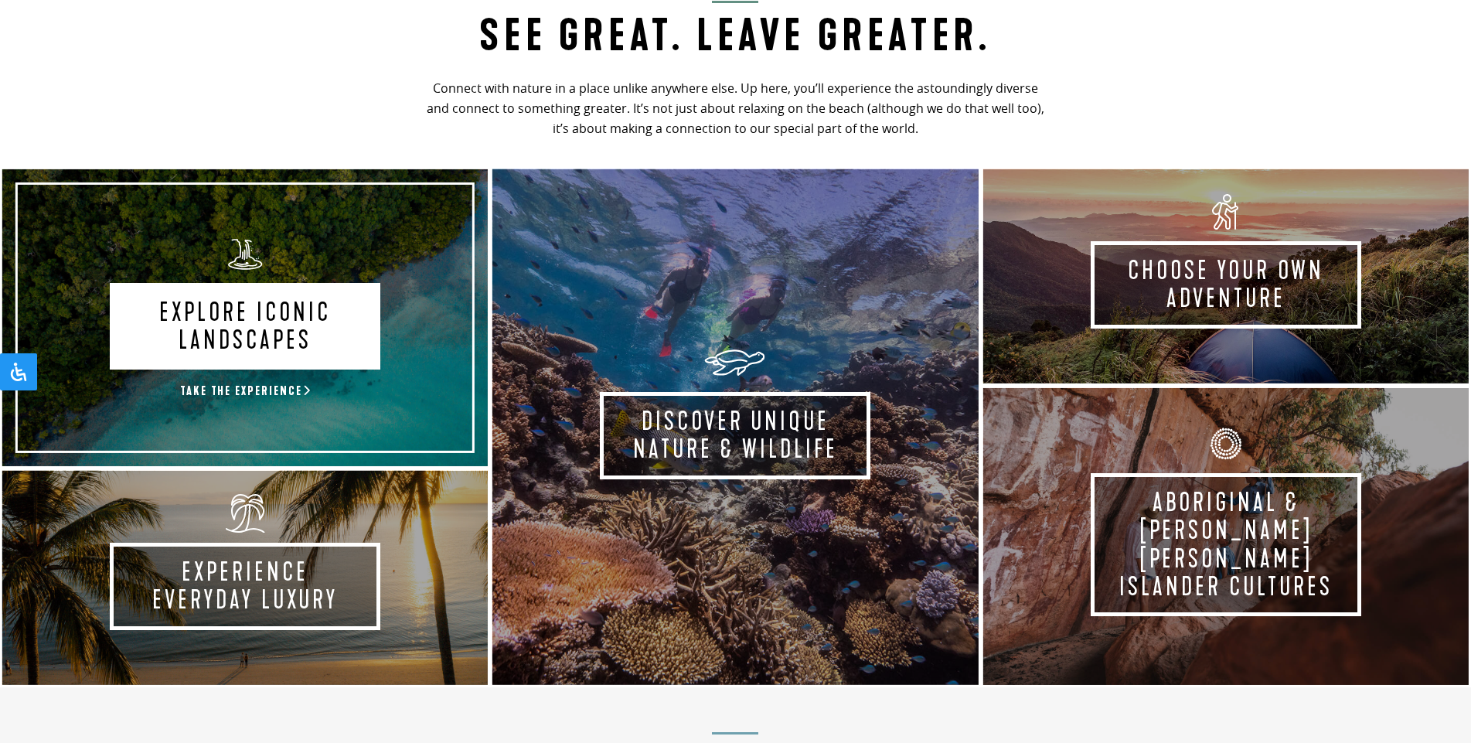
click at [290, 351] on link "Explore Iconic Landscapes Take the experience" at bounding box center [245, 318] width 490 height 302
